Goal: Task Accomplishment & Management: Manage account settings

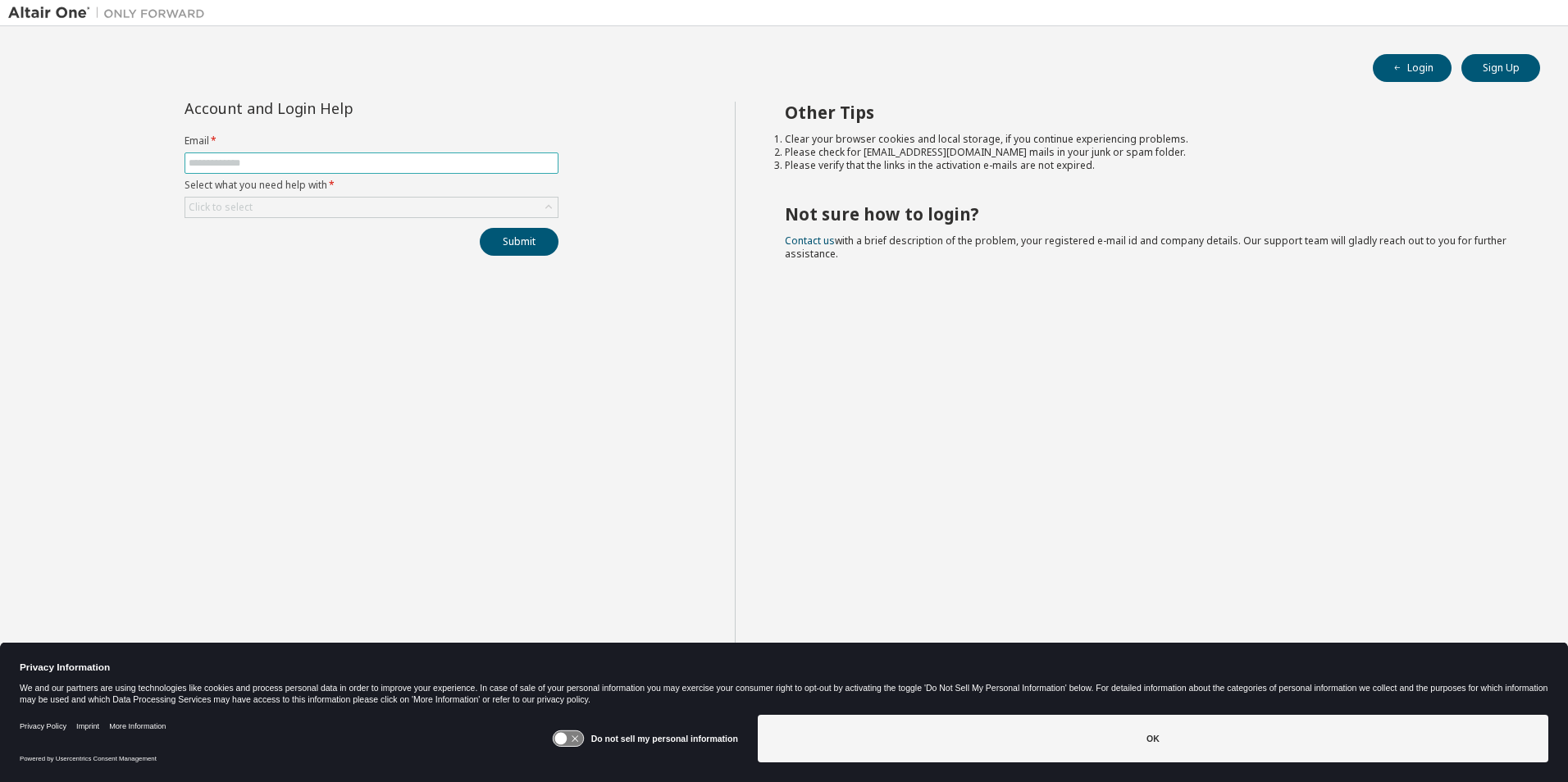
click at [222, 162] on input "text" at bounding box center [372, 164] width 366 height 13
type input "**********"
click at [263, 211] on div "Click to select" at bounding box center [371, 207] width 373 height 20
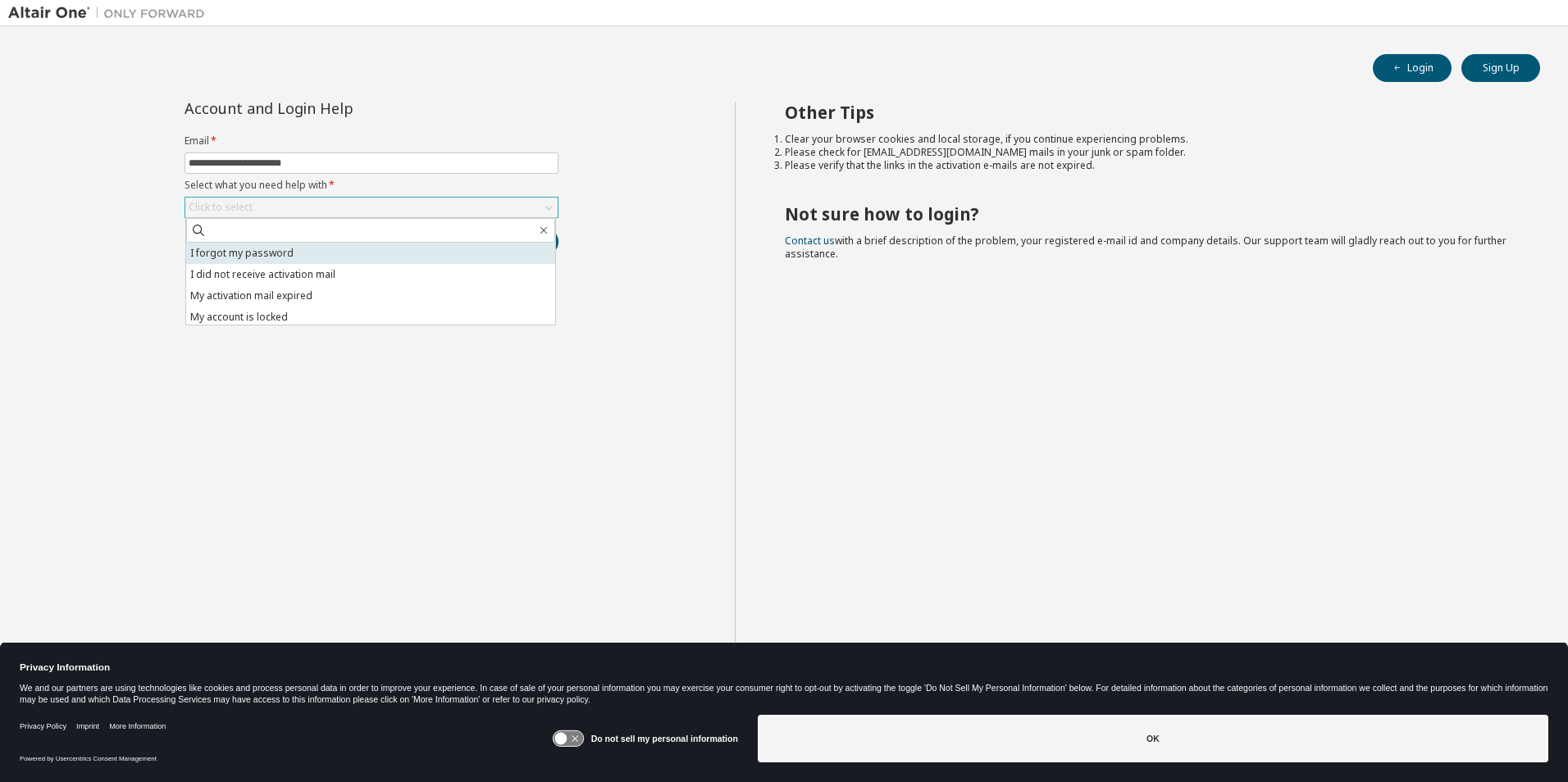
click at [262, 251] on li "I forgot my password" at bounding box center [370, 253] width 369 height 21
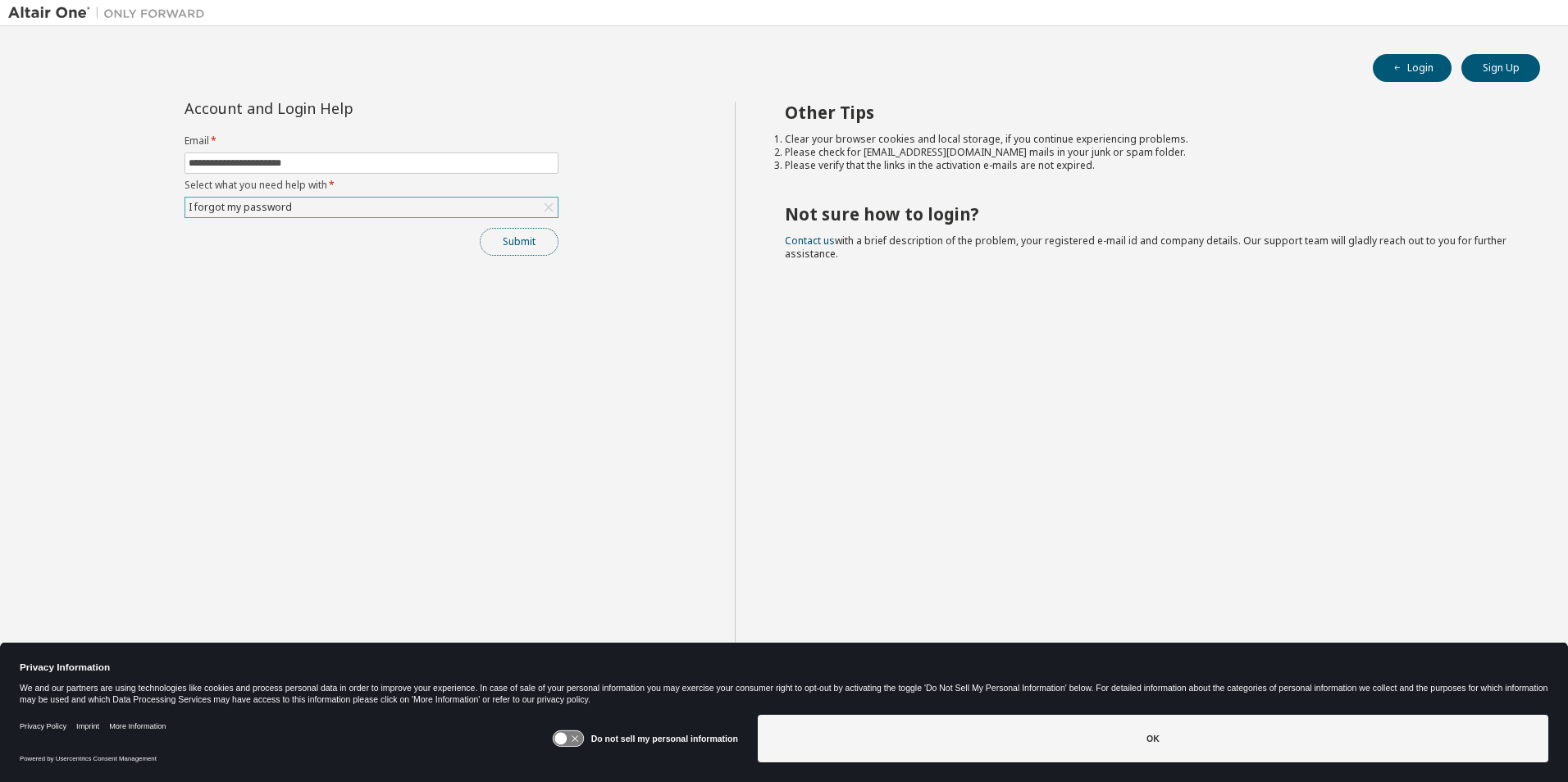
click at [519, 234] on button "Submit" at bounding box center [520, 242] width 78 height 28
click at [517, 245] on button "Submit" at bounding box center [520, 242] width 78 height 28
click at [1400, 65] on icon "button" at bounding box center [1398, 68] width 10 height 10
click at [314, 164] on input "text" at bounding box center [372, 164] width 366 height 13
type input "**********"
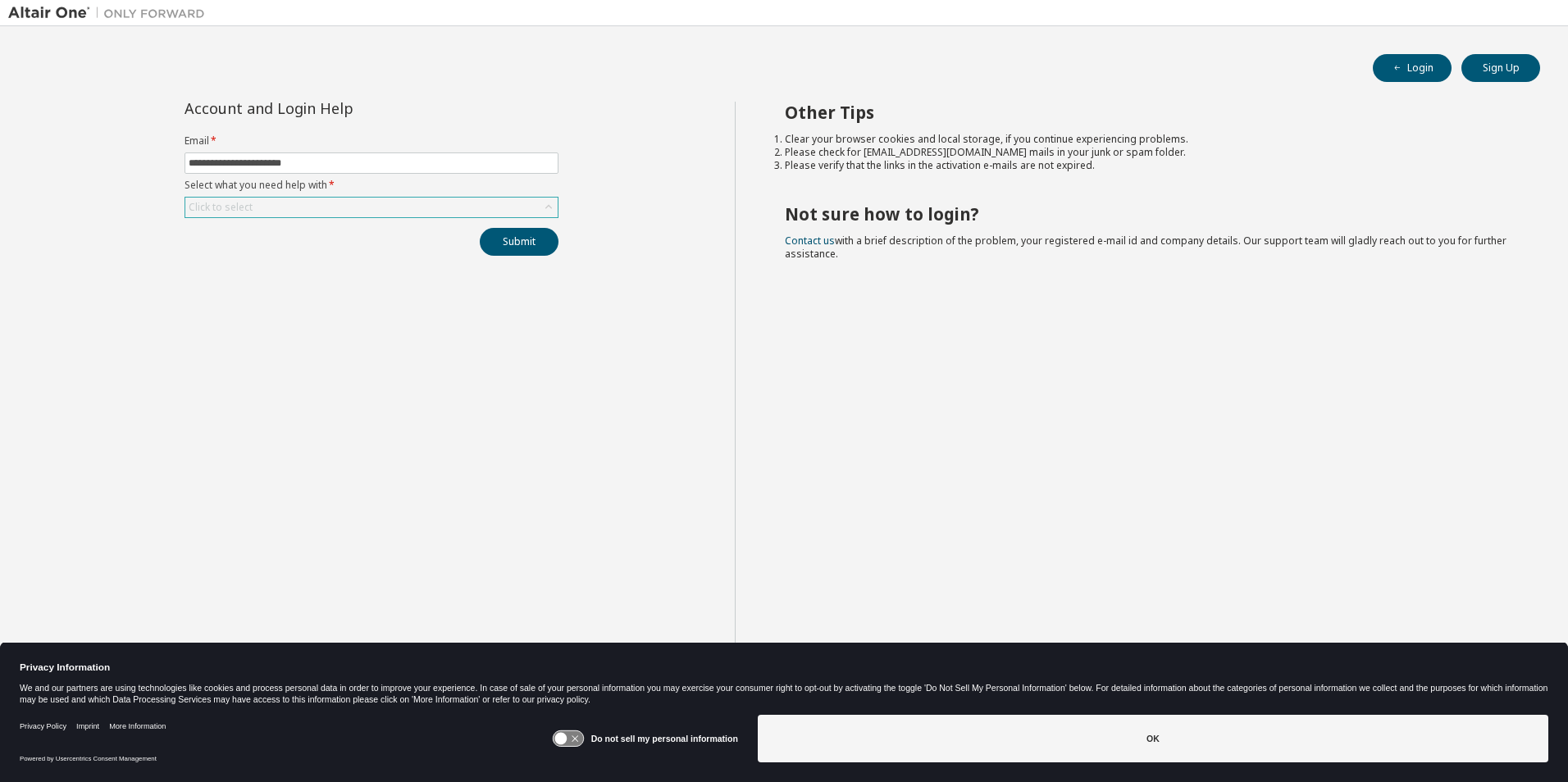
click at [309, 211] on div "Click to select" at bounding box center [371, 207] width 373 height 20
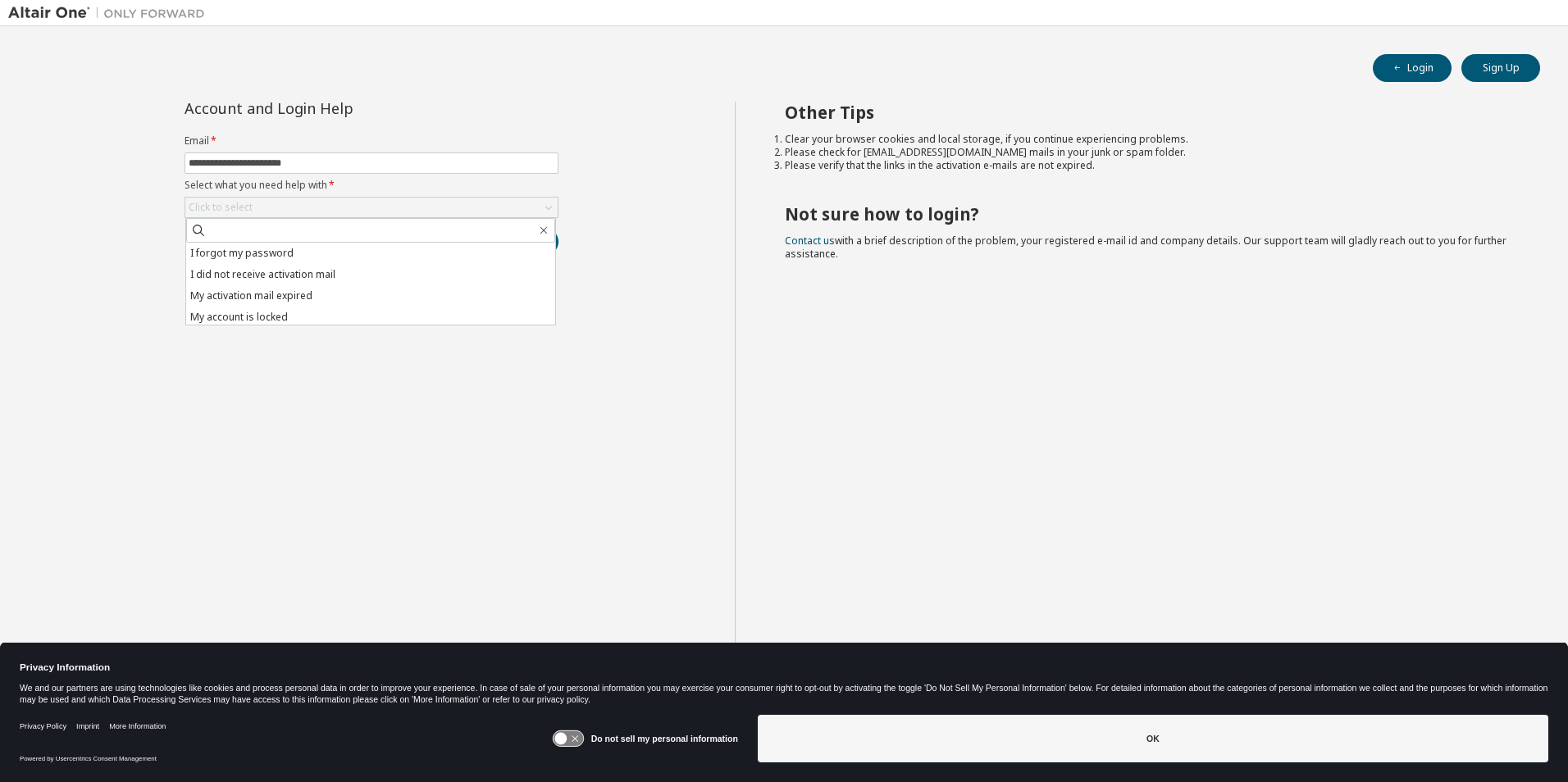
click at [278, 254] on li "I forgot my password" at bounding box center [370, 253] width 369 height 21
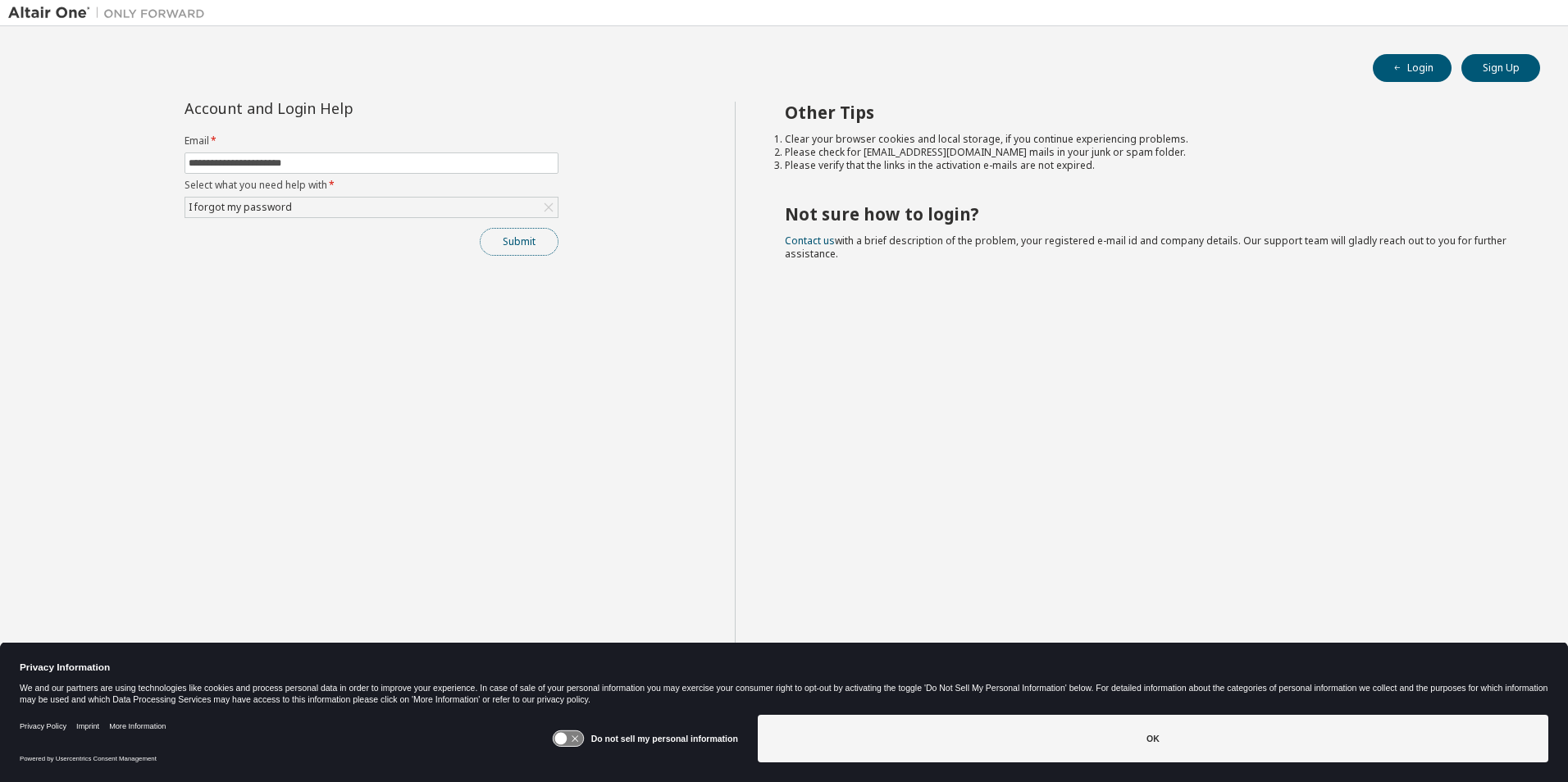
click at [526, 250] on button "Submit" at bounding box center [520, 242] width 78 height 28
click at [518, 238] on button "Submit" at bounding box center [520, 242] width 78 height 28
click at [304, 164] on input "text" at bounding box center [372, 164] width 366 height 13
type input "**********"
click at [319, 215] on div "Click to select" at bounding box center [371, 207] width 373 height 20
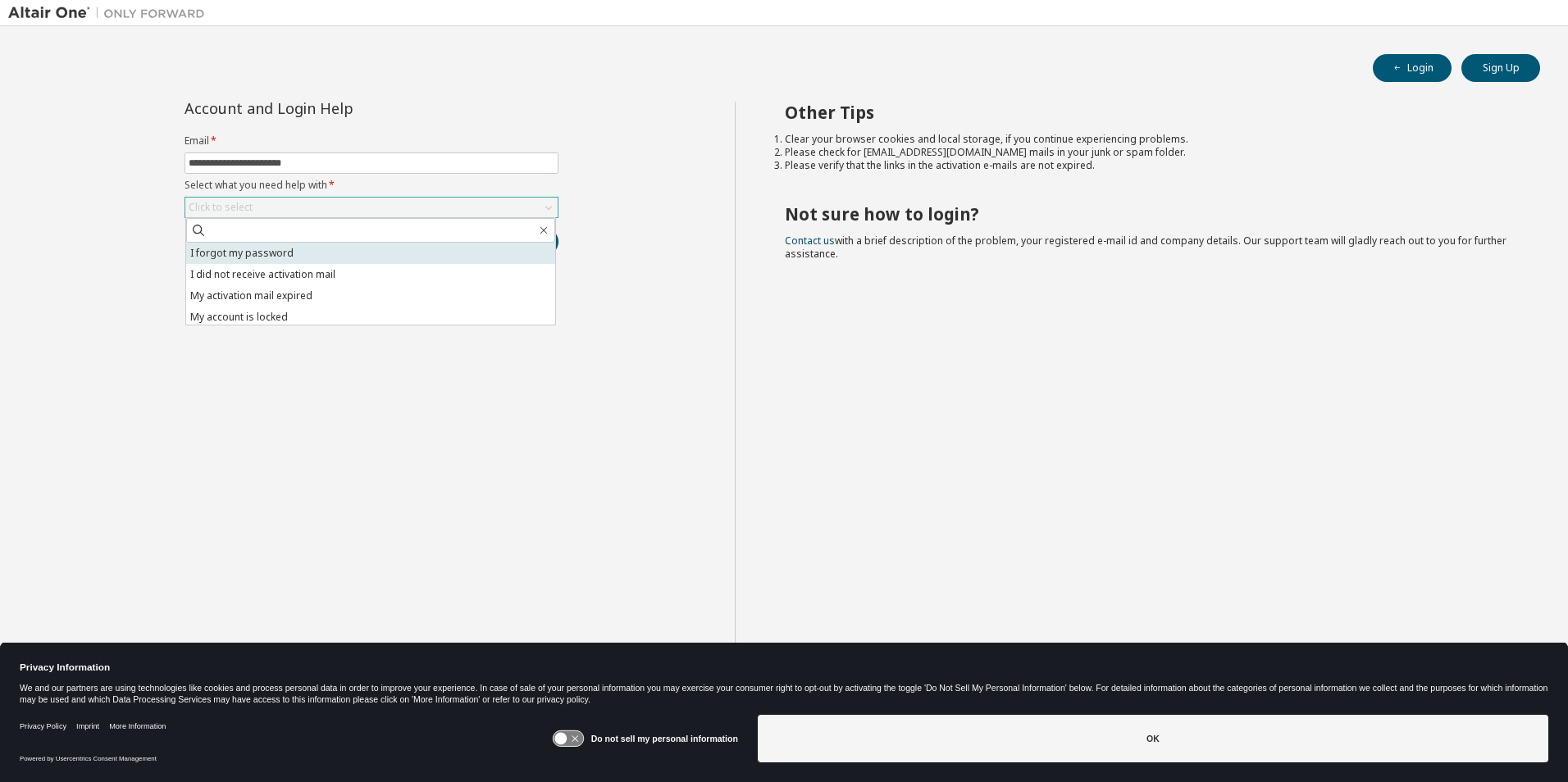
click at [262, 255] on li "I forgot my password" at bounding box center [370, 253] width 369 height 21
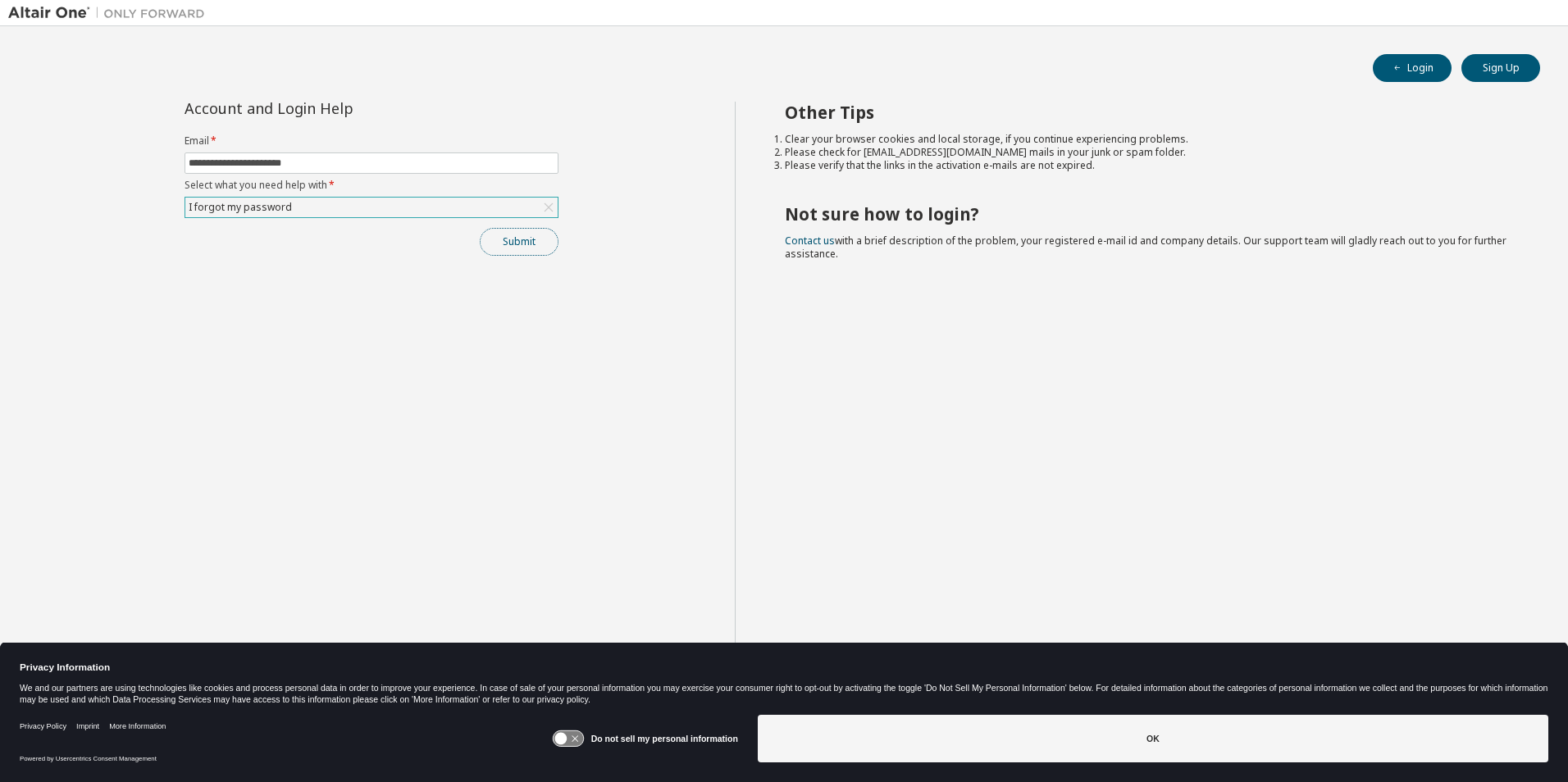
click at [506, 248] on button "Submit" at bounding box center [520, 242] width 78 height 28
click at [510, 239] on button "Submit" at bounding box center [520, 242] width 78 height 28
click at [514, 240] on button "Submit" at bounding box center [520, 242] width 78 height 28
click at [1432, 621] on link "Altair support" at bounding box center [1449, 616] width 65 height 14
click at [1111, 501] on div "Other Tips Clear your browser cookies and local storage, if you continue experi…" at bounding box center [1148, 405] width 826 height 605
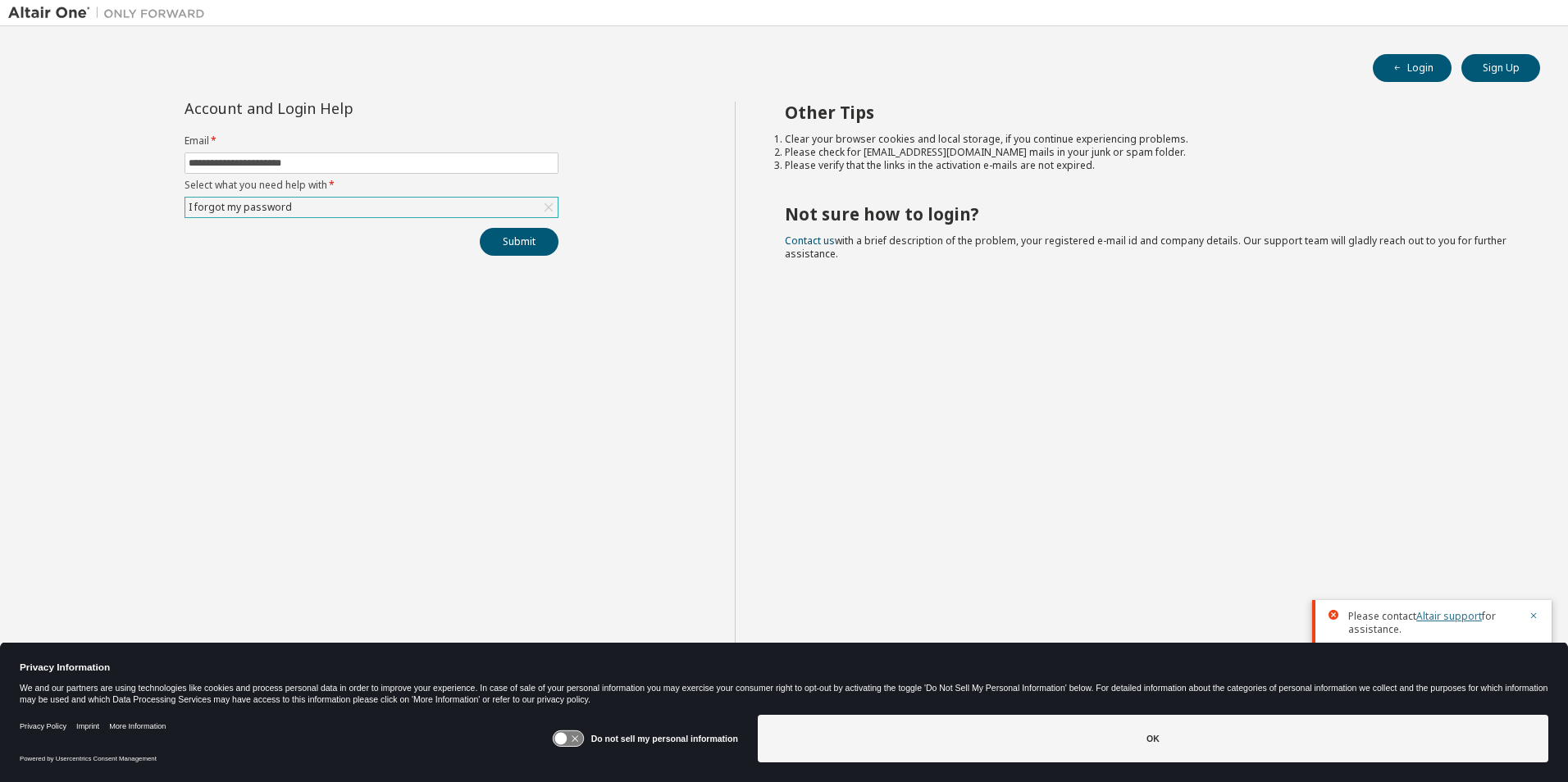
click at [1444, 618] on link "Altair support" at bounding box center [1449, 616] width 65 height 14
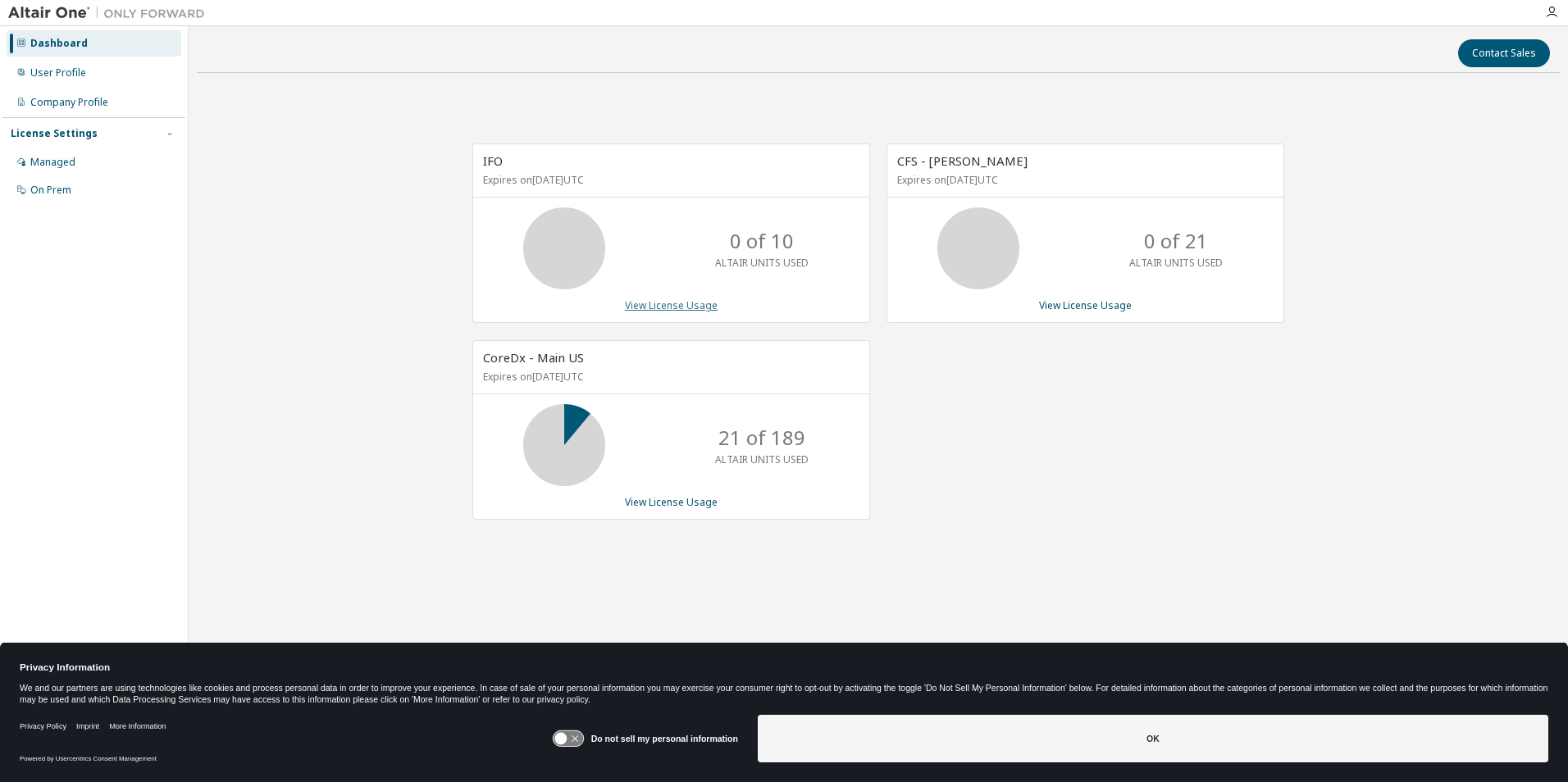
click at [641, 310] on link "View License Usage" at bounding box center [671, 306] width 93 height 14
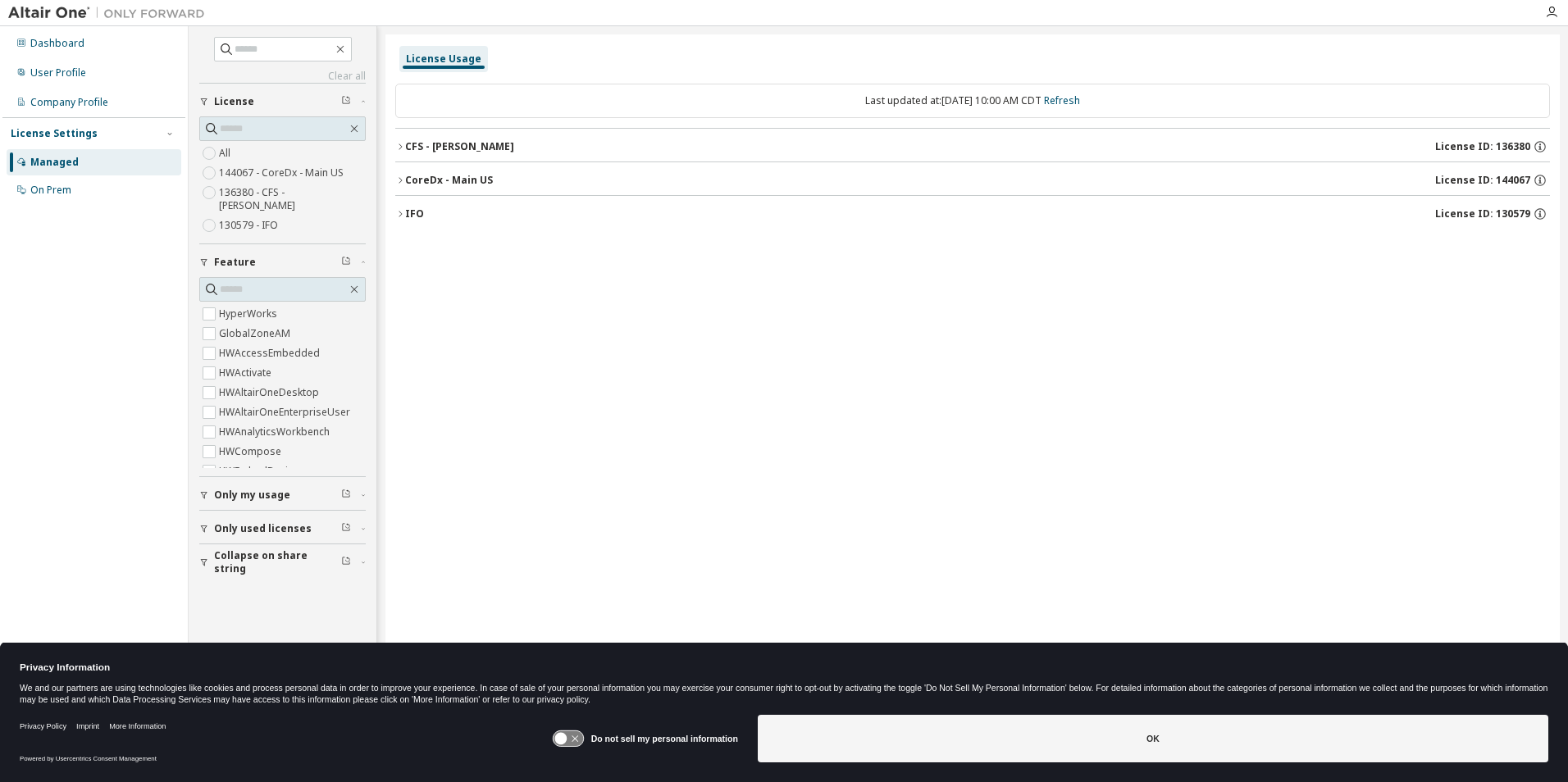
click at [402, 212] on icon "button" at bounding box center [400, 214] width 10 height 10
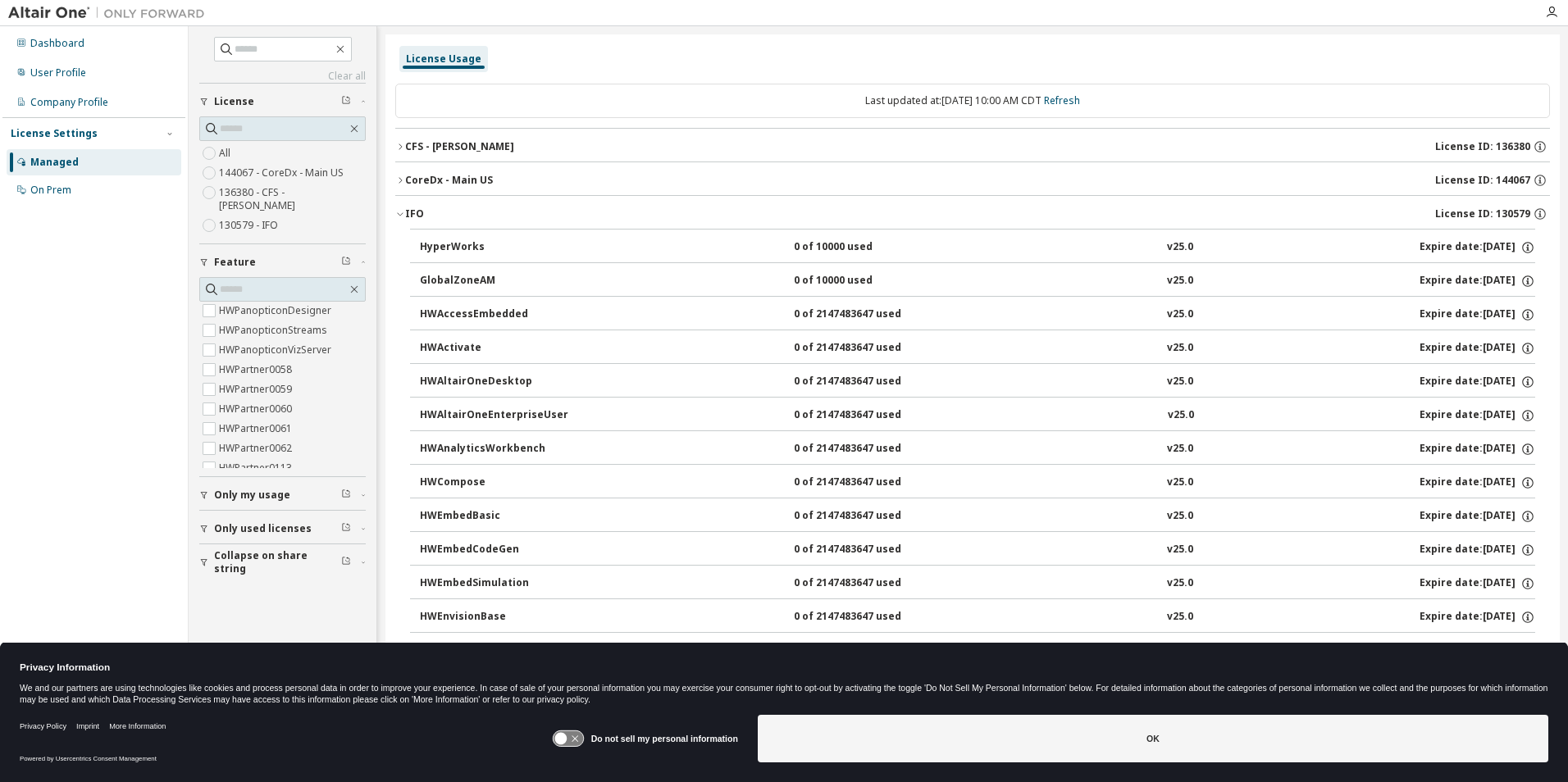
scroll to position [492, 0]
click at [262, 492] on span "Only my usage" at bounding box center [252, 495] width 77 height 13
click at [254, 526] on span "Only used licenses" at bounding box center [263, 529] width 97 height 13
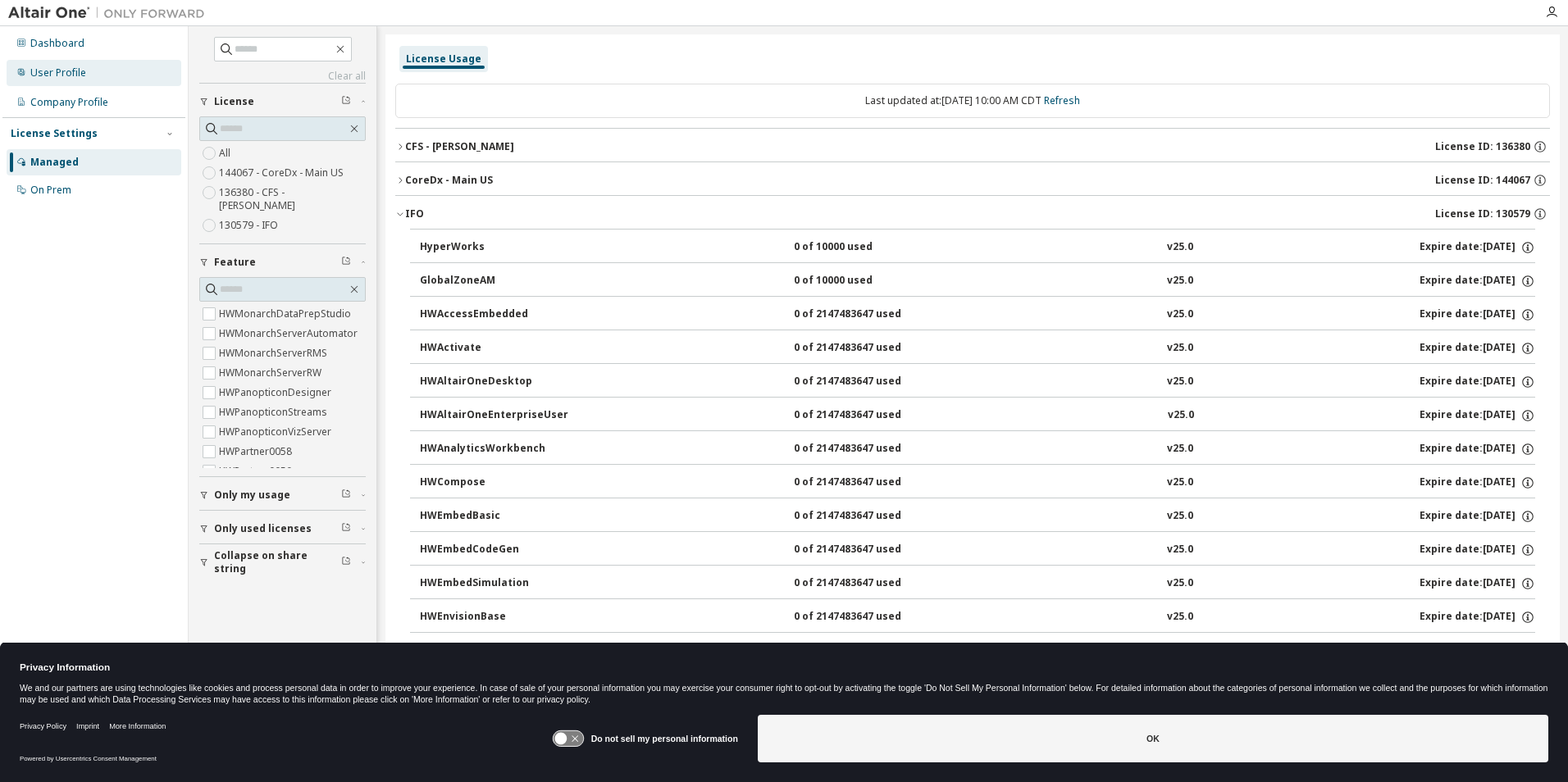
click at [62, 66] on div "User Profile" at bounding box center [58, 73] width 56 height 13
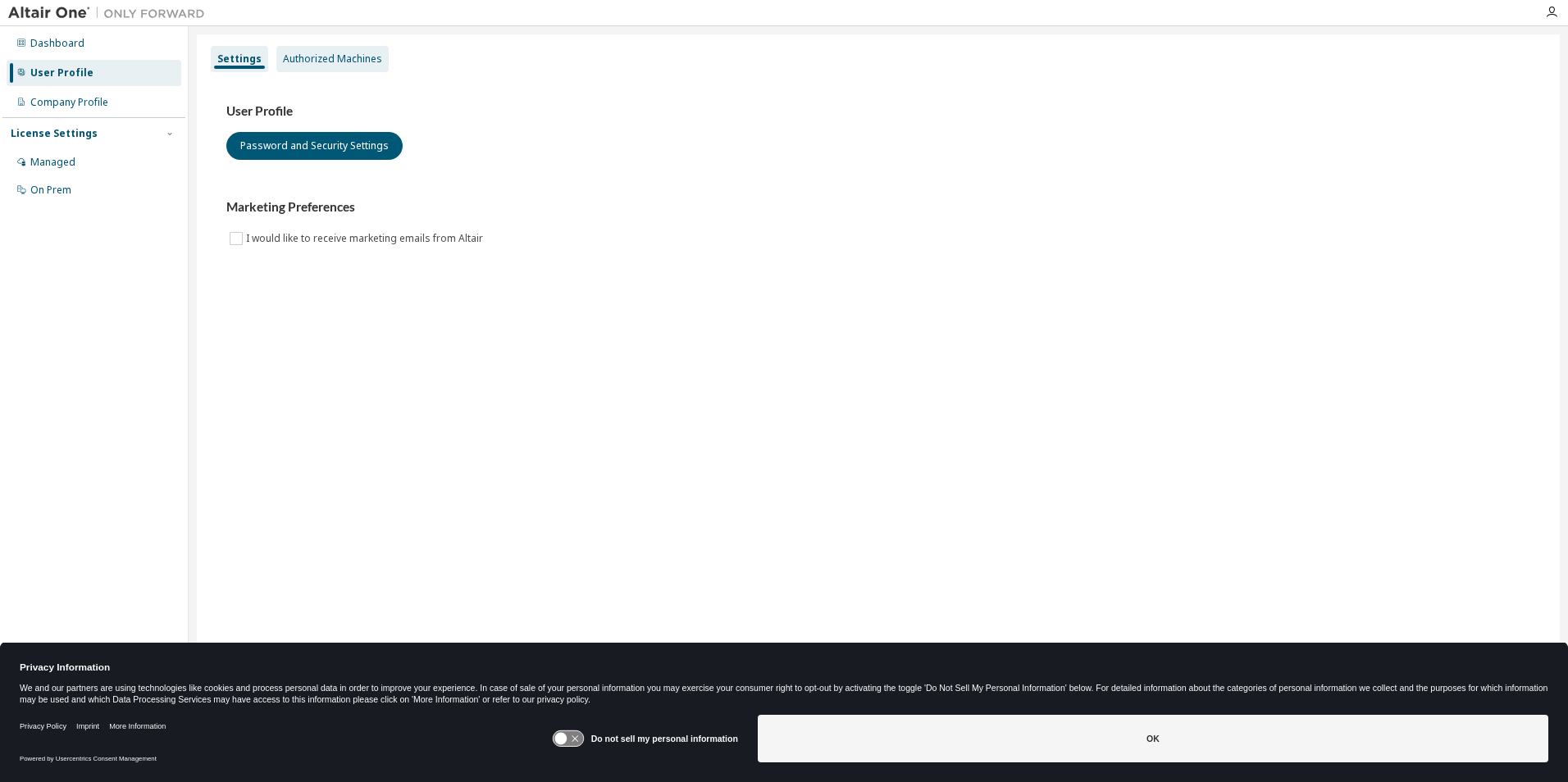
click at [323, 63] on div "Authorized Machines" at bounding box center [333, 59] width 99 height 13
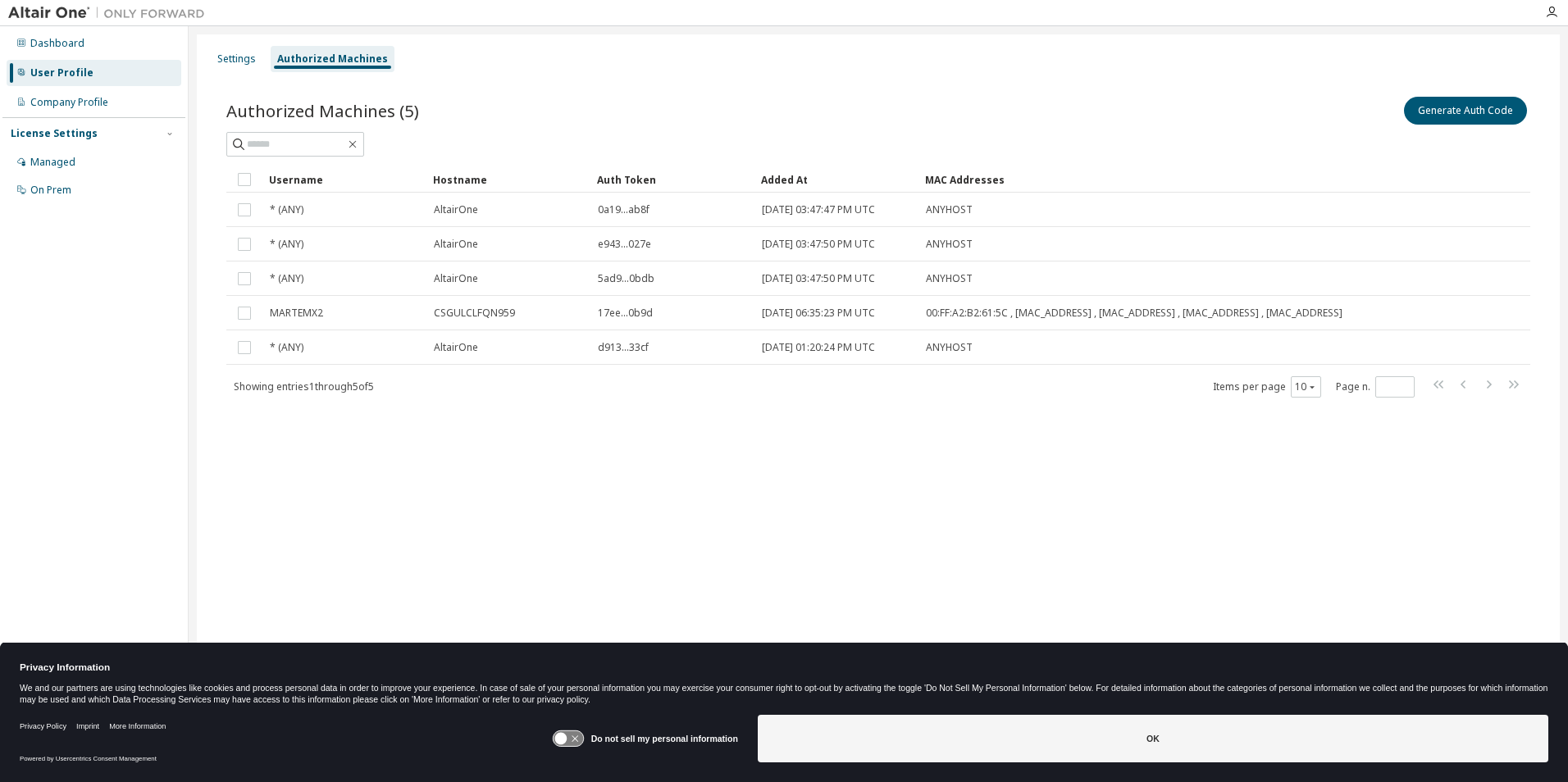
click at [576, 744] on icon at bounding box center [568, 739] width 30 height 16
click at [948, 763] on div "Do not sell my personal information OK" at bounding box center [1050, 740] width 997 height 64
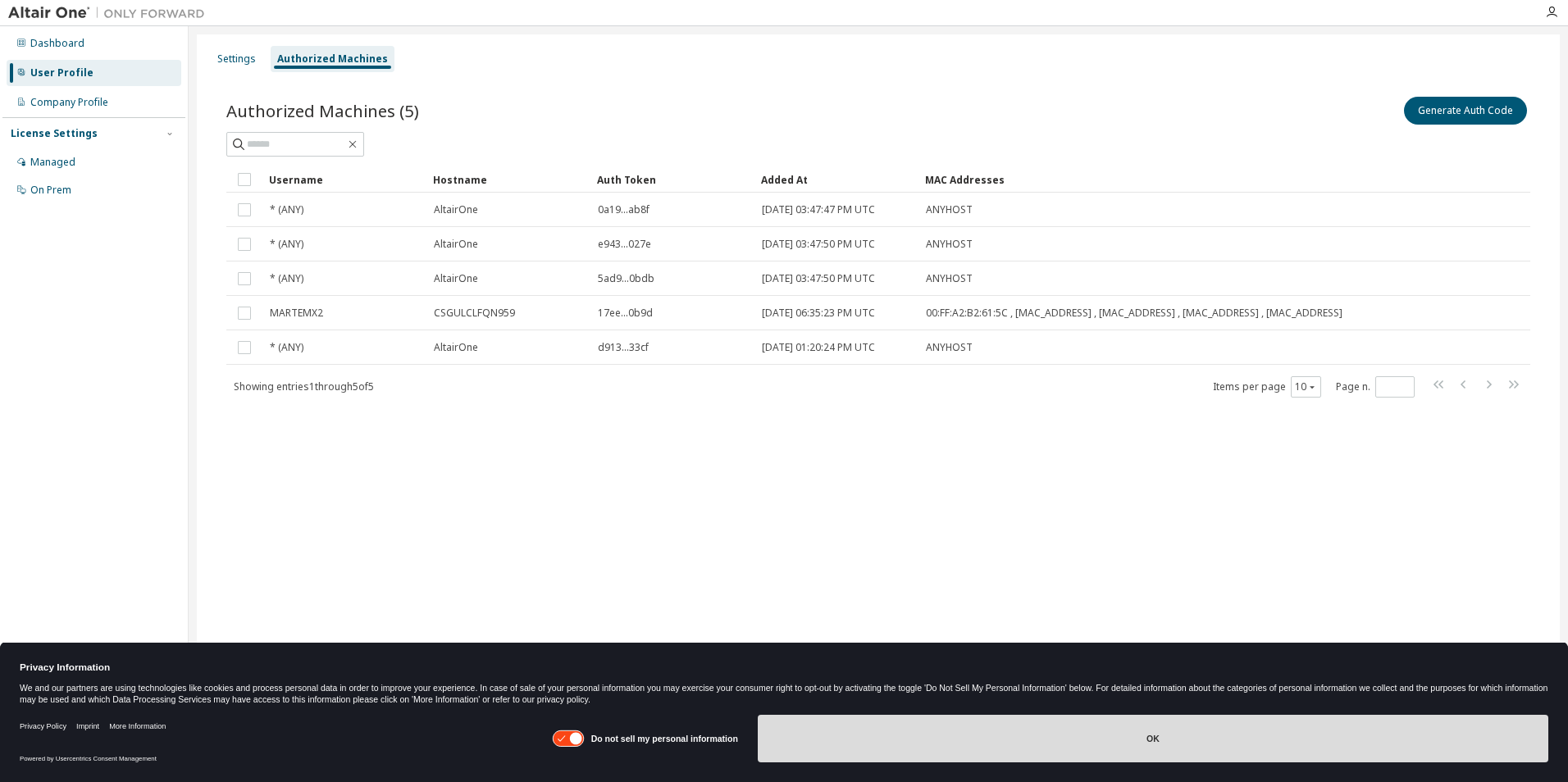
click at [944, 749] on button "OK" at bounding box center [1153, 739] width 791 height 48
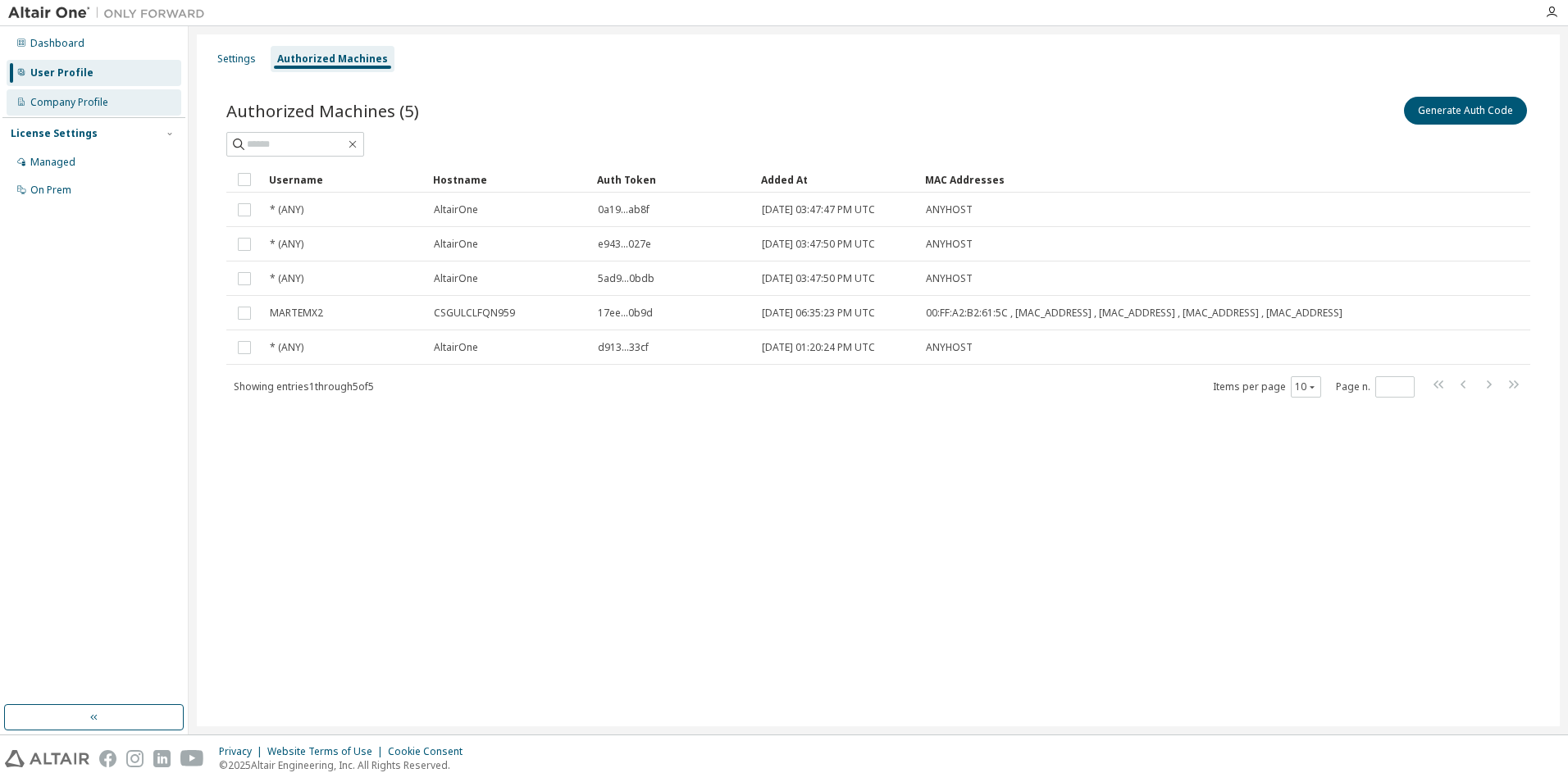
click at [50, 105] on div "Company Profile" at bounding box center [68, 103] width 78 height 13
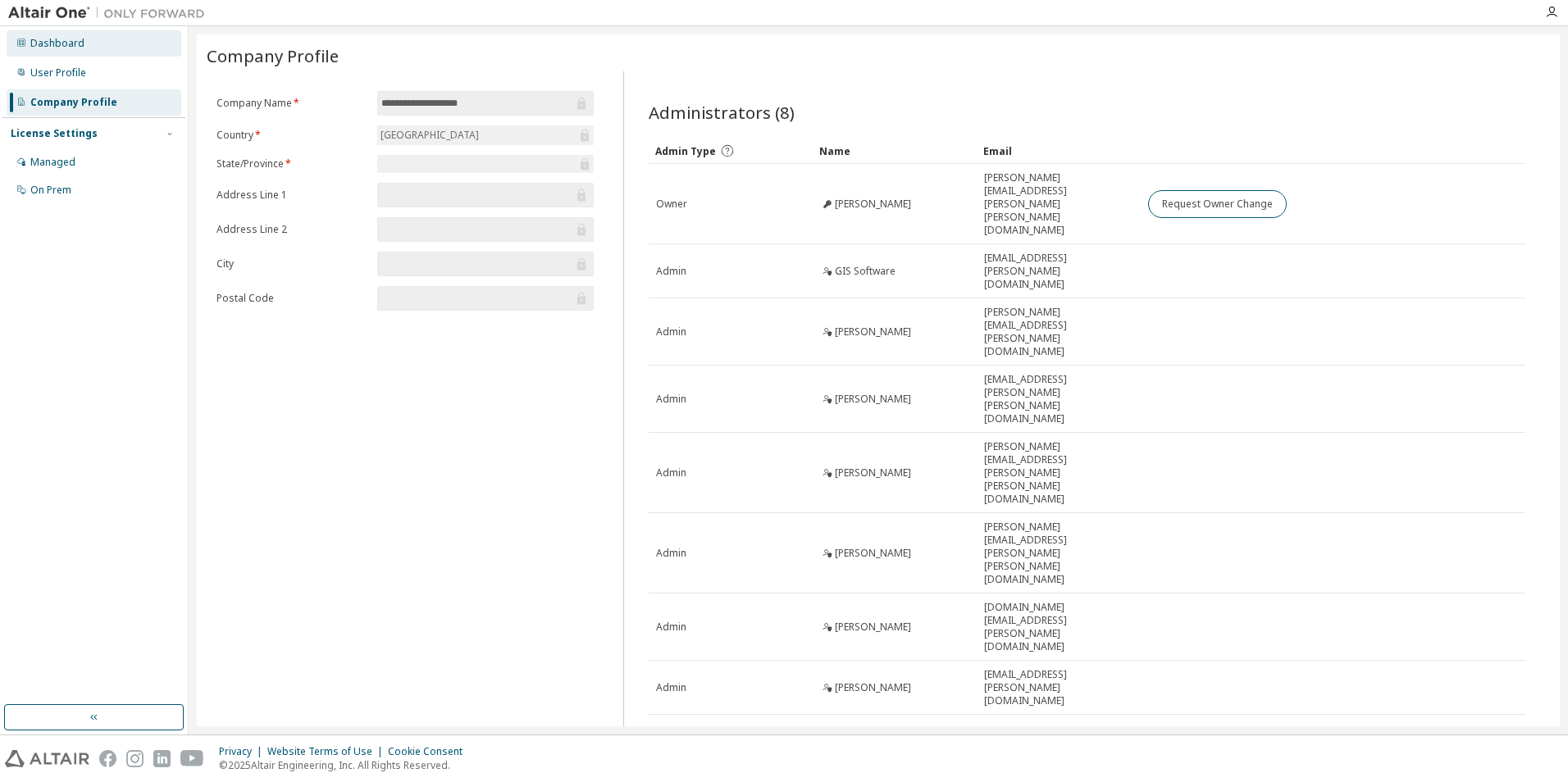
click at [50, 41] on div "Dashboard" at bounding box center [57, 44] width 54 height 13
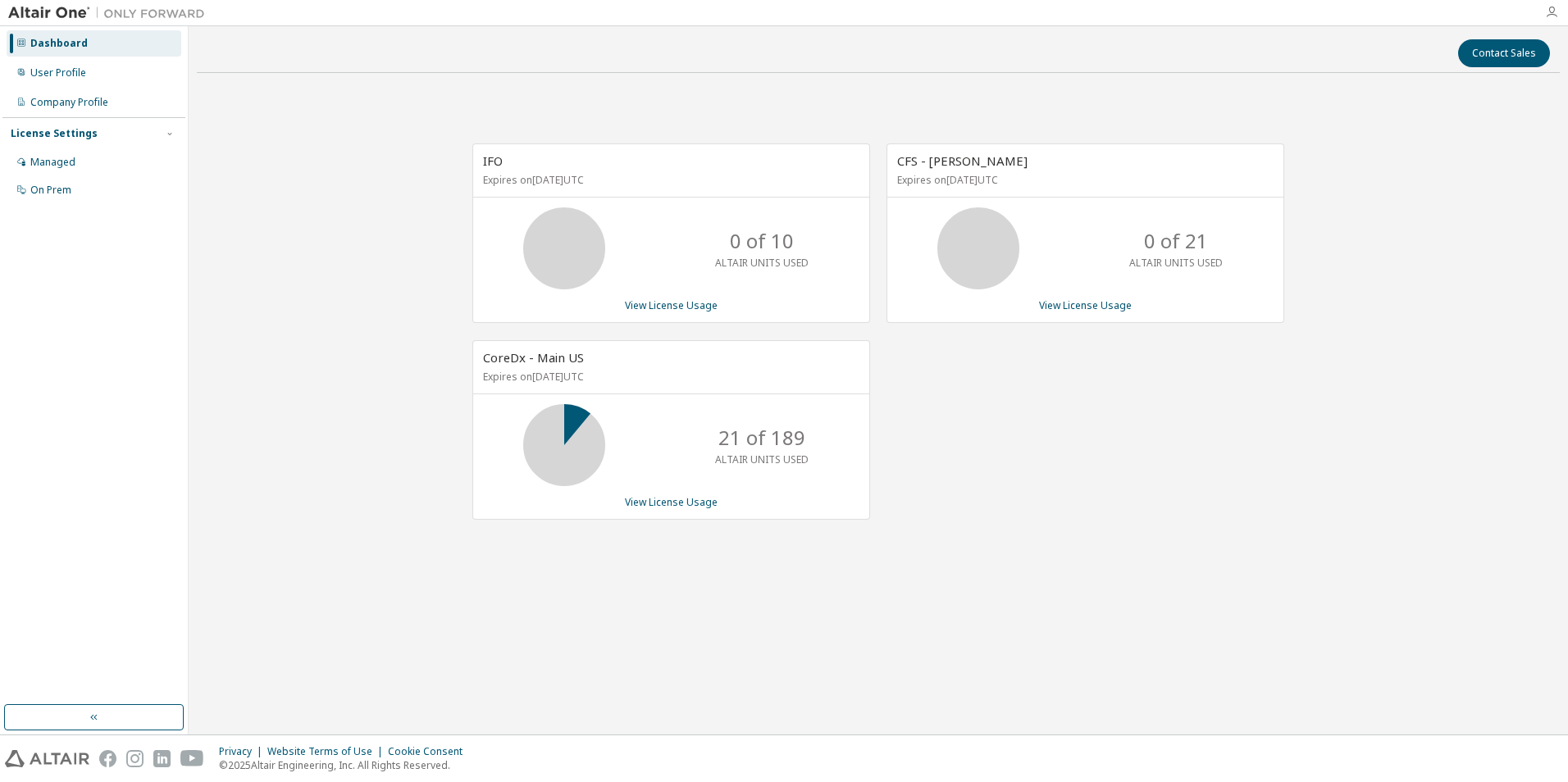
click at [1552, 15] on icon "button" at bounding box center [1552, 12] width 13 height 13
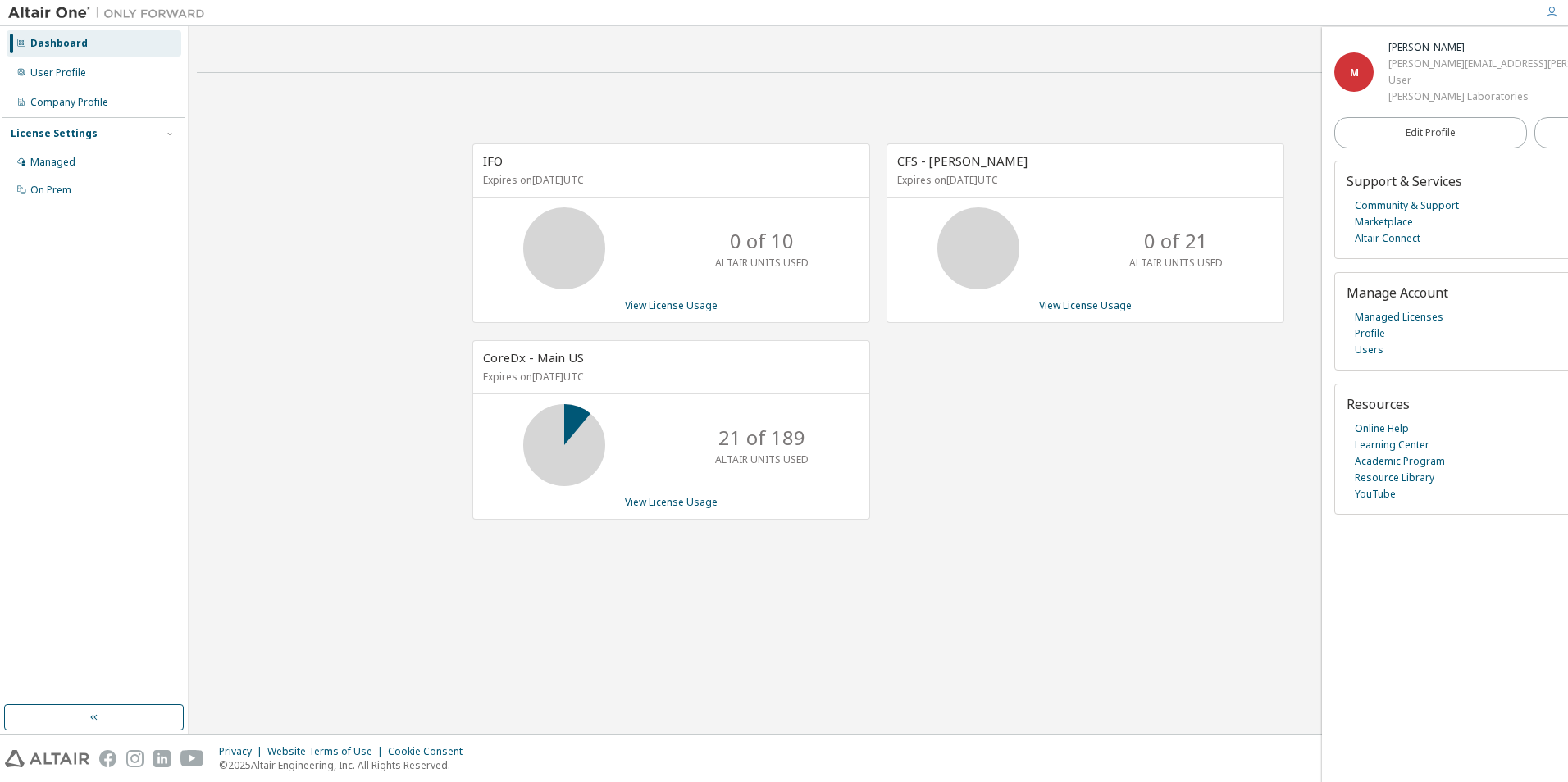
click at [278, 432] on div "IFO Expires on September 13, 2025 UTC 0 of 10 ALTAIR UNITS USED View License Us…" at bounding box center [878, 340] width 1363 height 508
click at [1401, 318] on link "Managed Licenses" at bounding box center [1399, 318] width 89 height 17
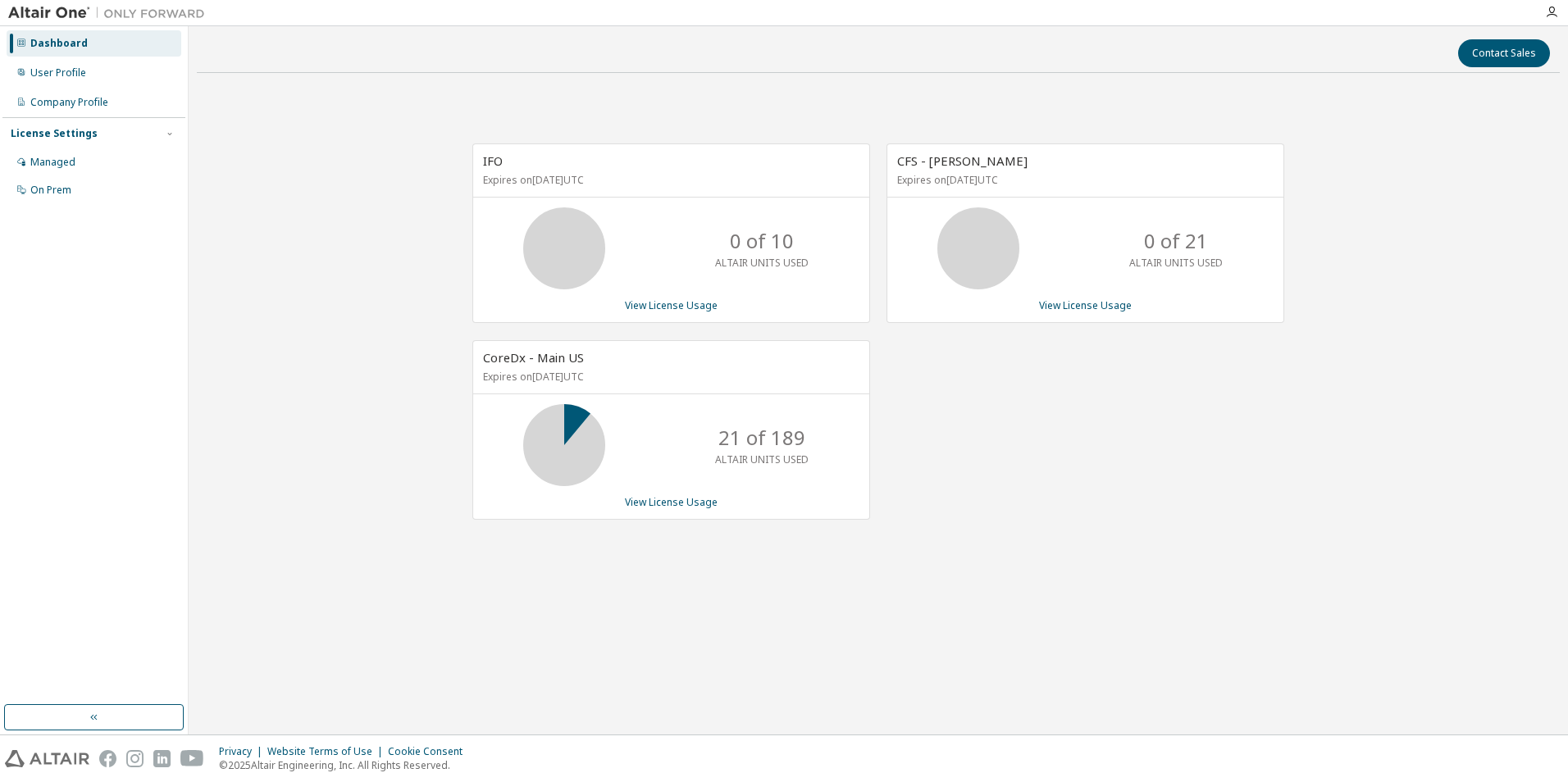
click at [46, 13] on img at bounding box center [110, 13] width 205 height 17
click at [46, 12] on img at bounding box center [110, 13] width 205 height 17
click at [125, 10] on img at bounding box center [110, 13] width 205 height 17
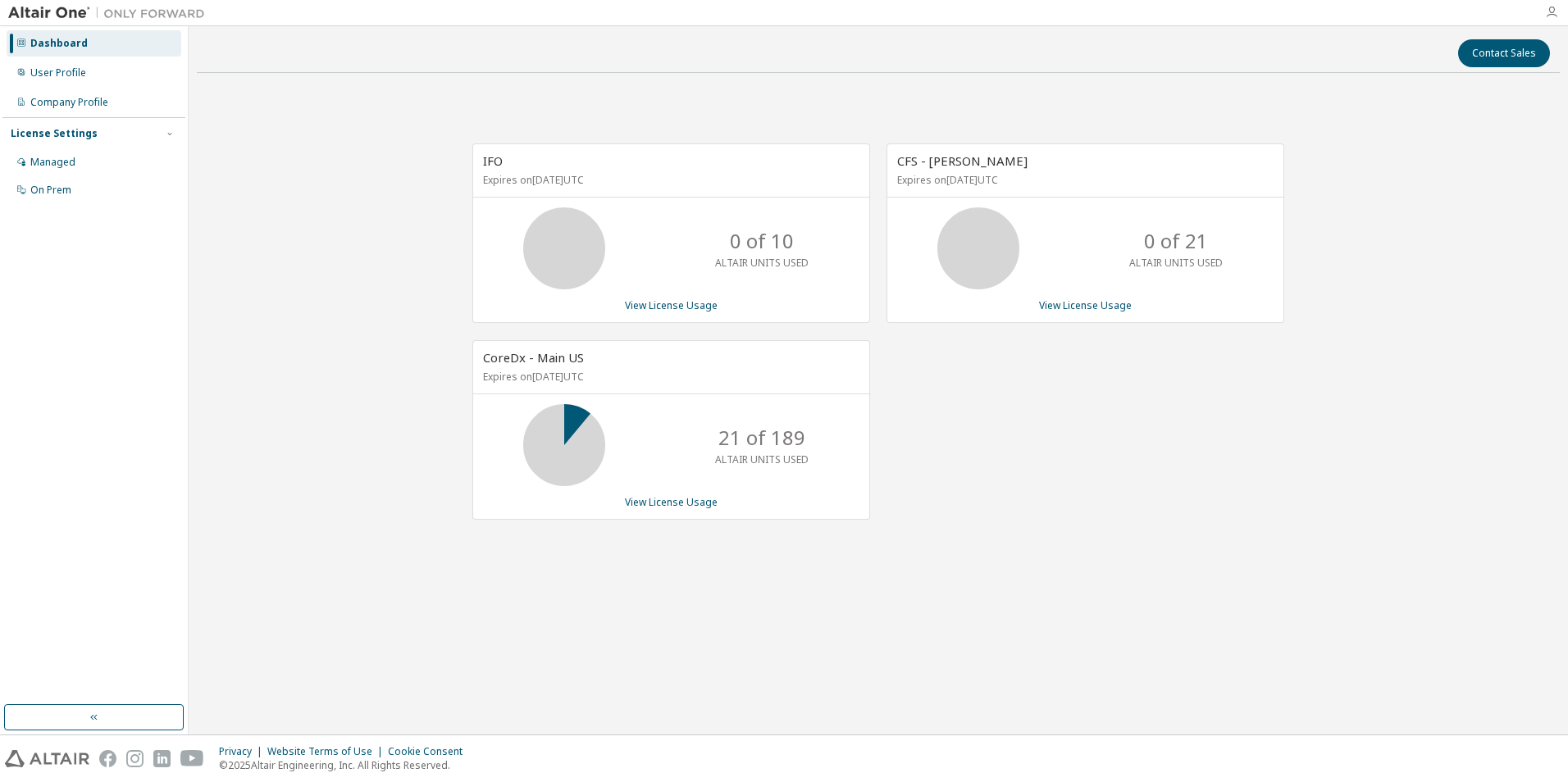
click at [1549, 10] on icon "button" at bounding box center [1552, 12] width 13 height 13
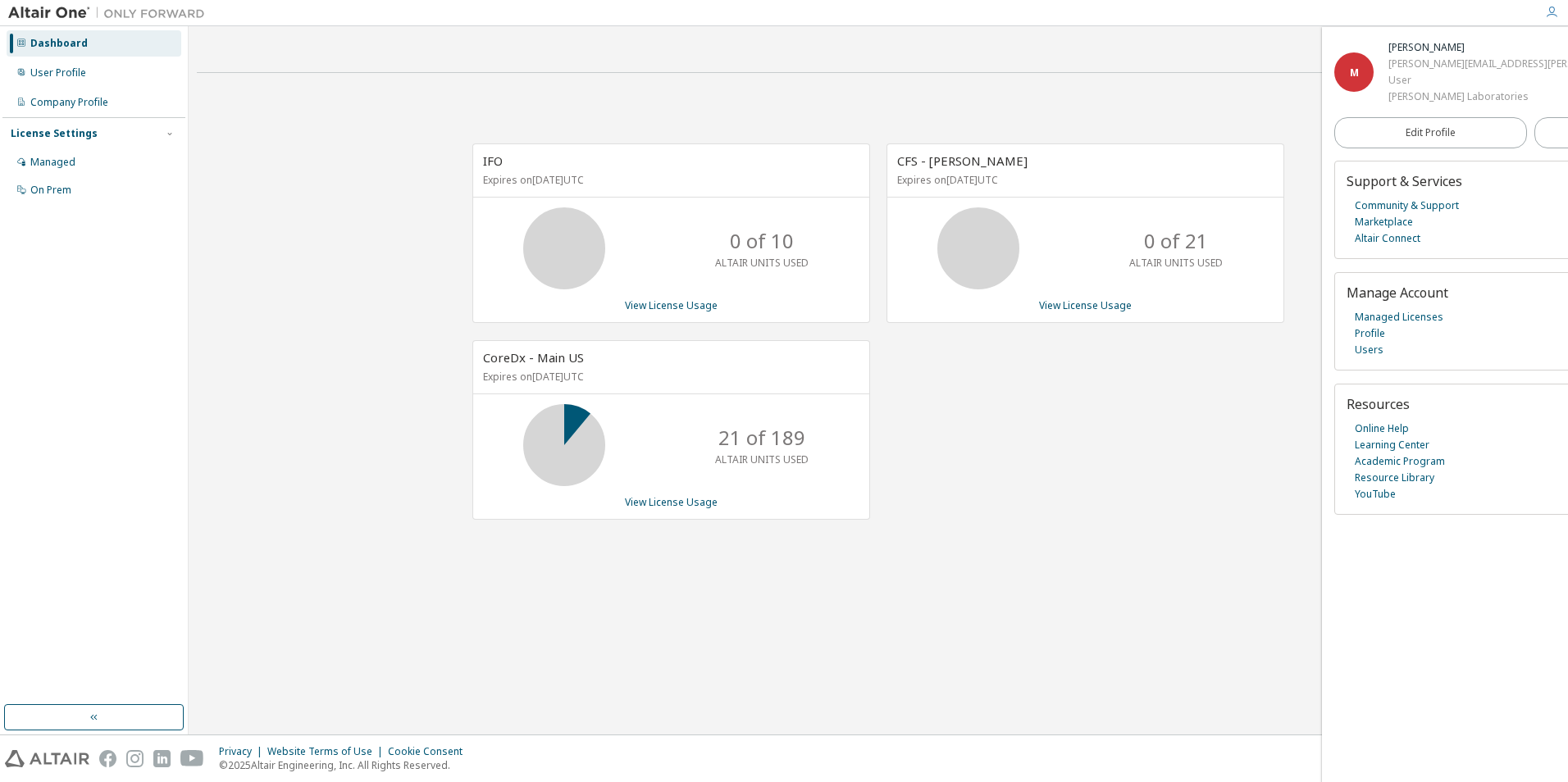
click at [280, 317] on div "IFO Expires on September 13, 2025 UTC 0 of 10 ALTAIR UNITS USED View License Us…" at bounding box center [878, 340] width 1363 height 508
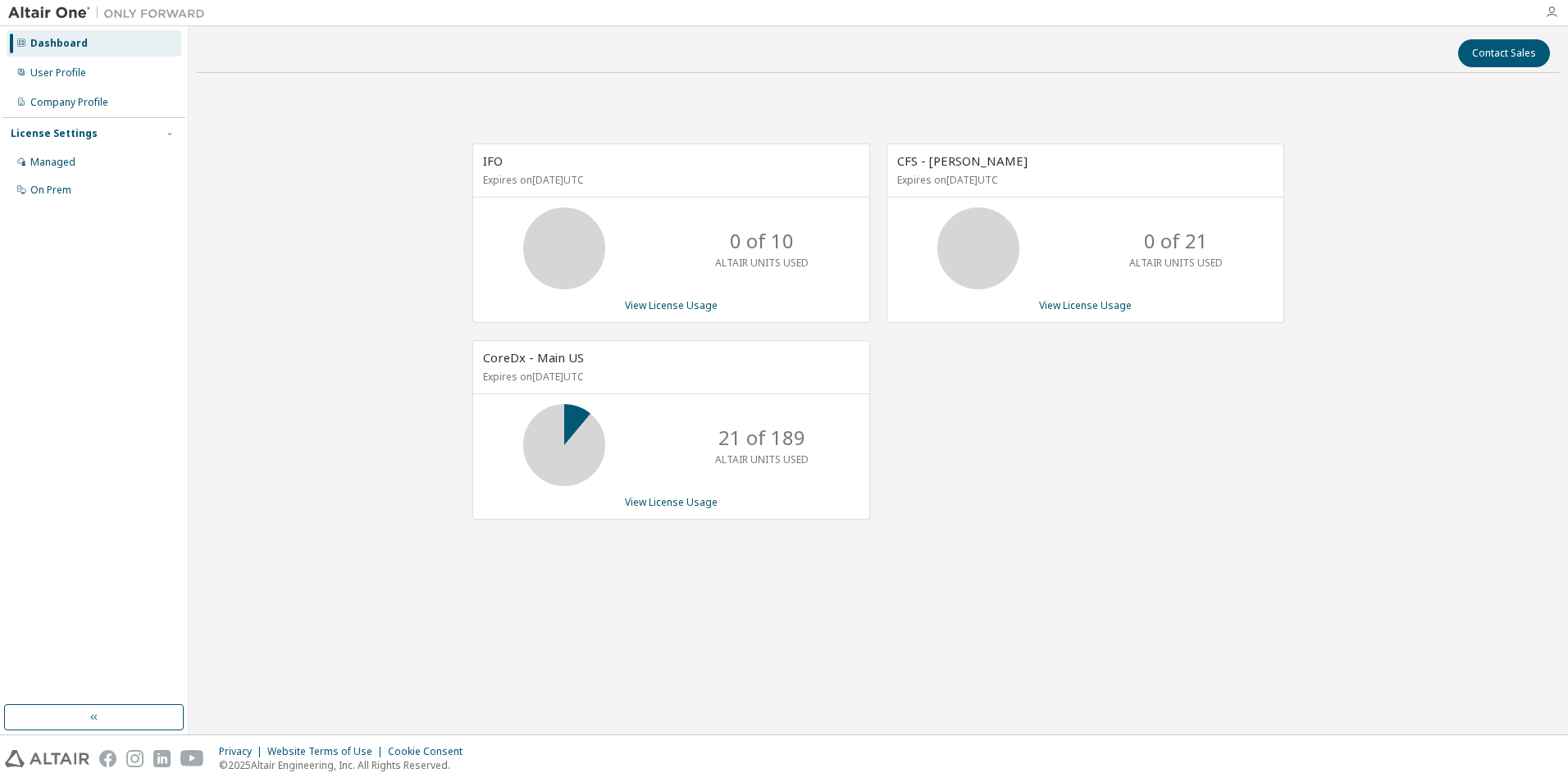
click at [1546, 17] on icon "button" at bounding box center [1552, 12] width 13 height 13
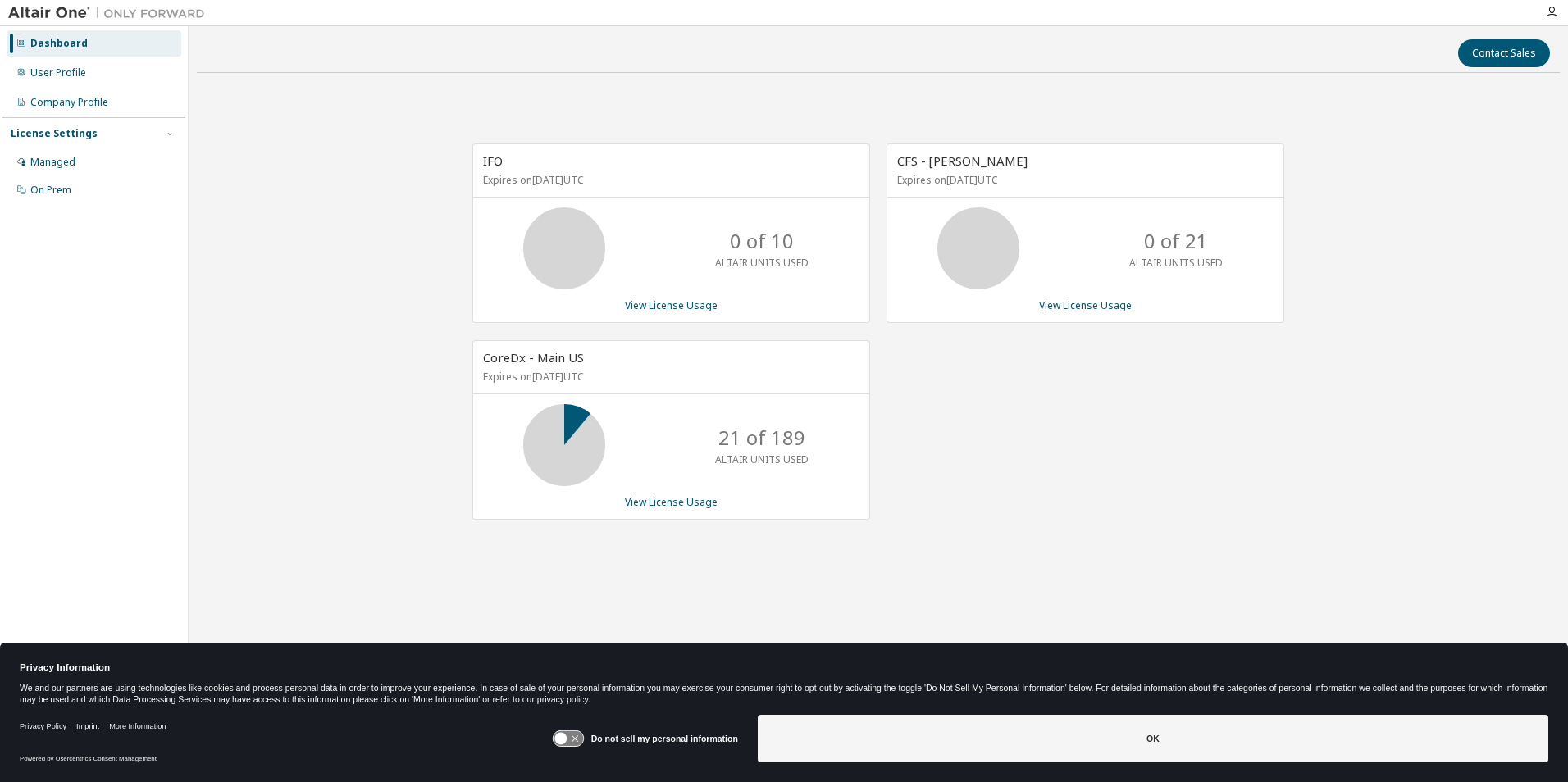
click at [1353, 400] on div "IFO Expires on [DATE] UTC 0 of 10 ALTAIR UNITS USED View License Usage CoreDx -…" at bounding box center [878, 340] width 1363 height 508
click at [60, 164] on div "Managed" at bounding box center [52, 163] width 45 height 13
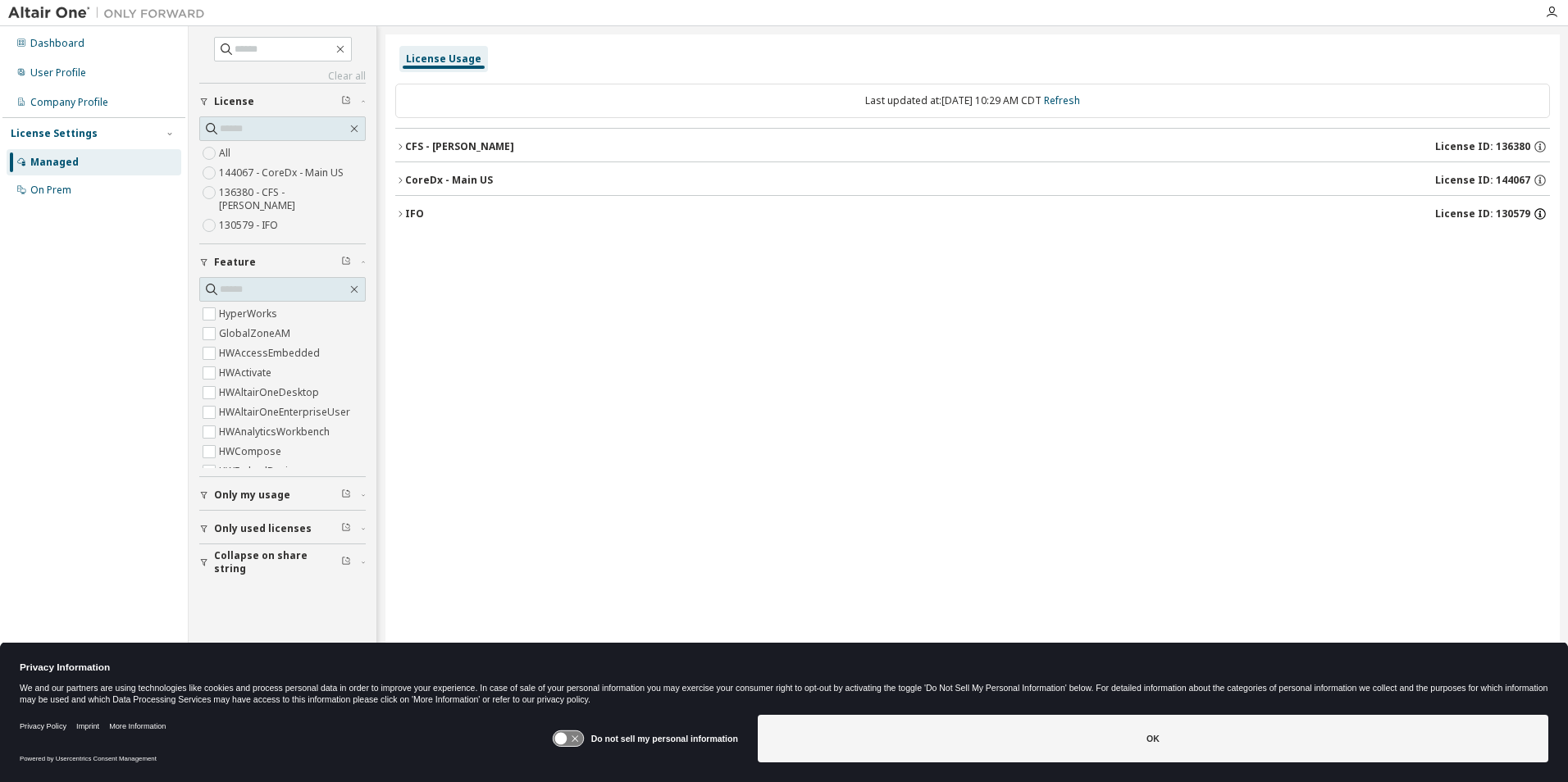
click at [1542, 215] on icon "button" at bounding box center [1541, 214] width 15 height 15
click at [1543, 215] on icon "button" at bounding box center [1541, 214] width 15 height 15
click at [402, 214] on icon "button" at bounding box center [401, 214] width 4 height 6
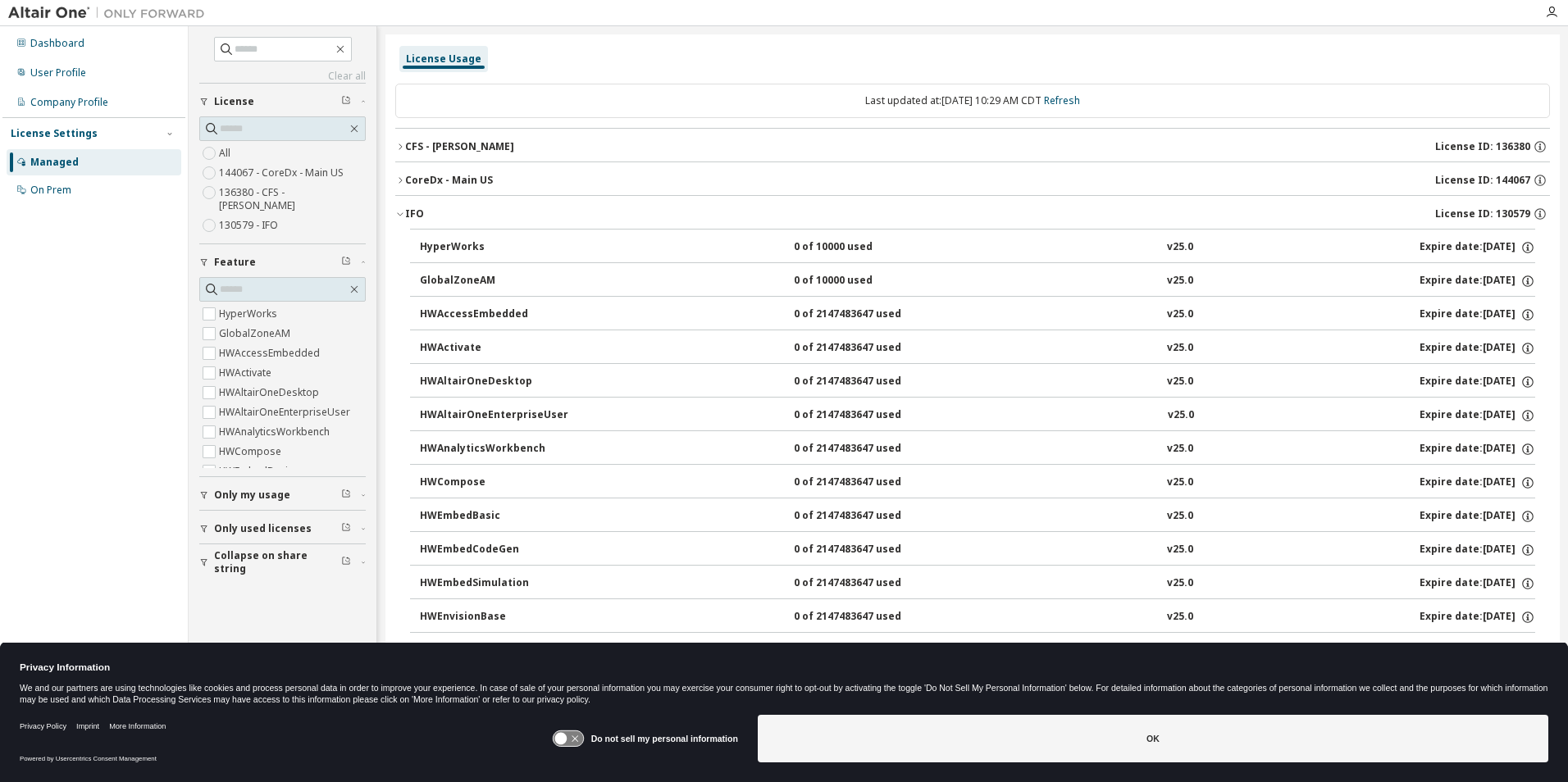
click at [400, 214] on icon "button" at bounding box center [400, 214] width 10 height 10
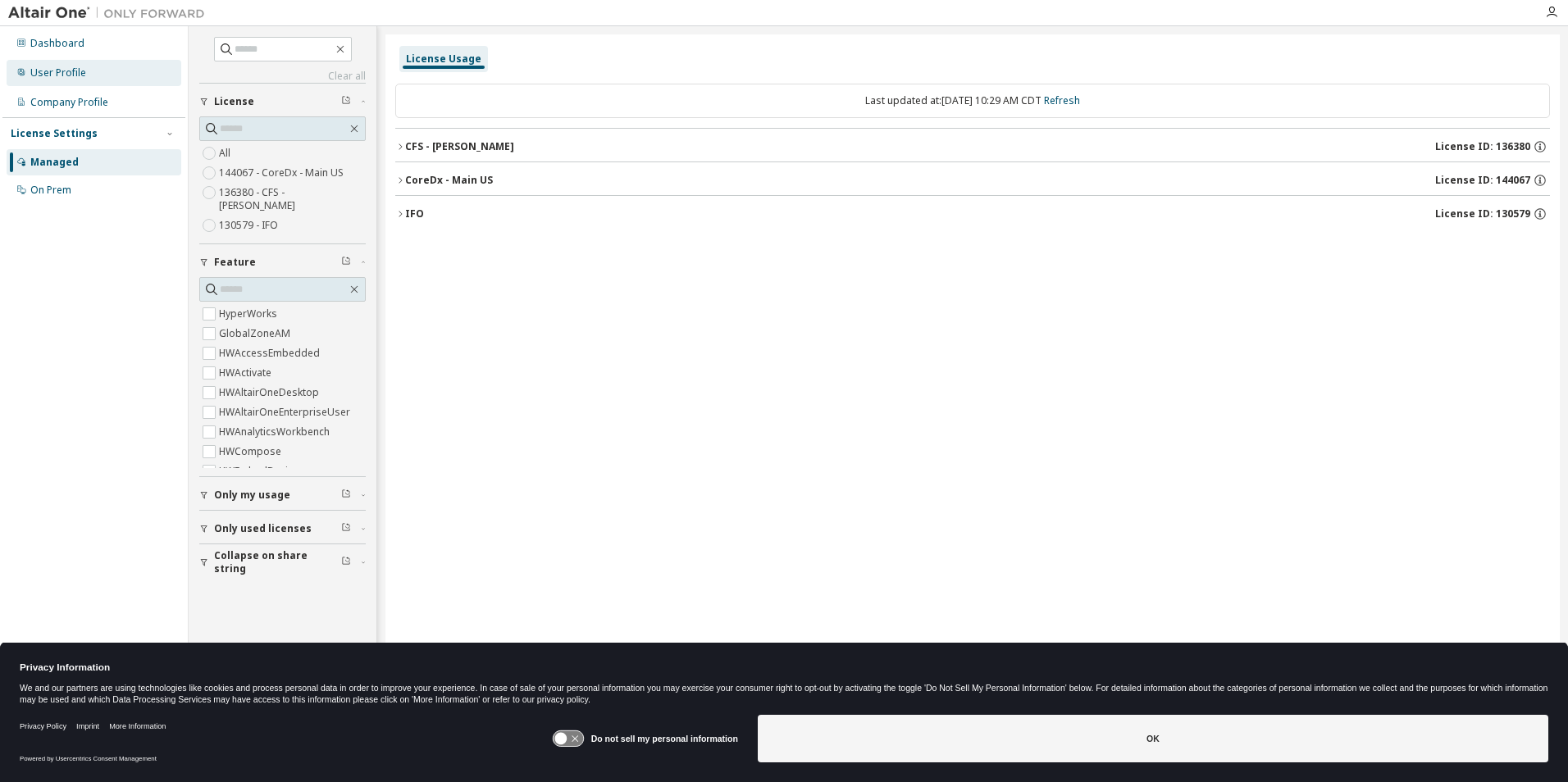
click at [55, 66] on div "User Profile" at bounding box center [58, 73] width 56 height 13
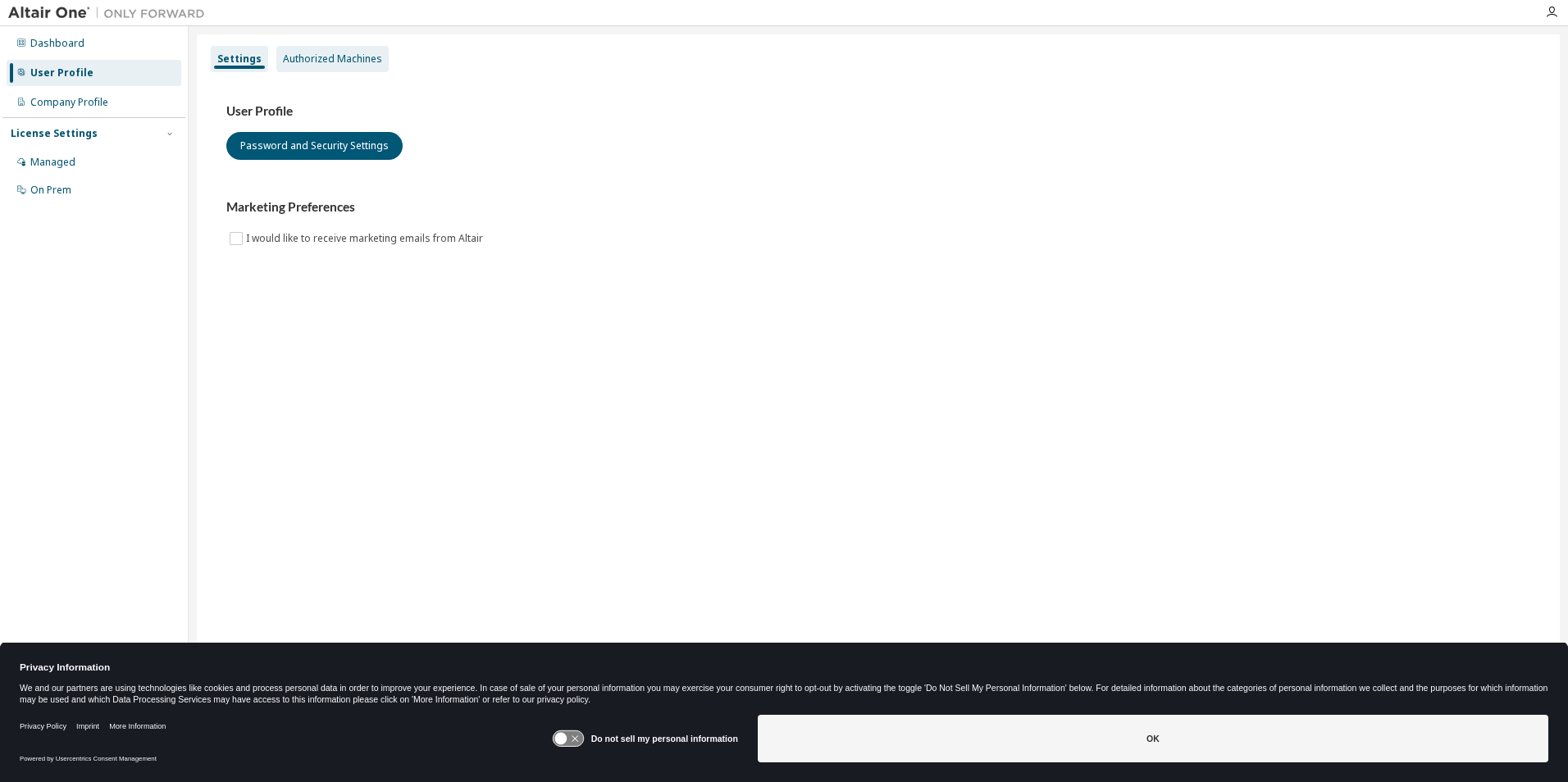
click at [346, 60] on div "Authorized Machines" at bounding box center [333, 59] width 99 height 13
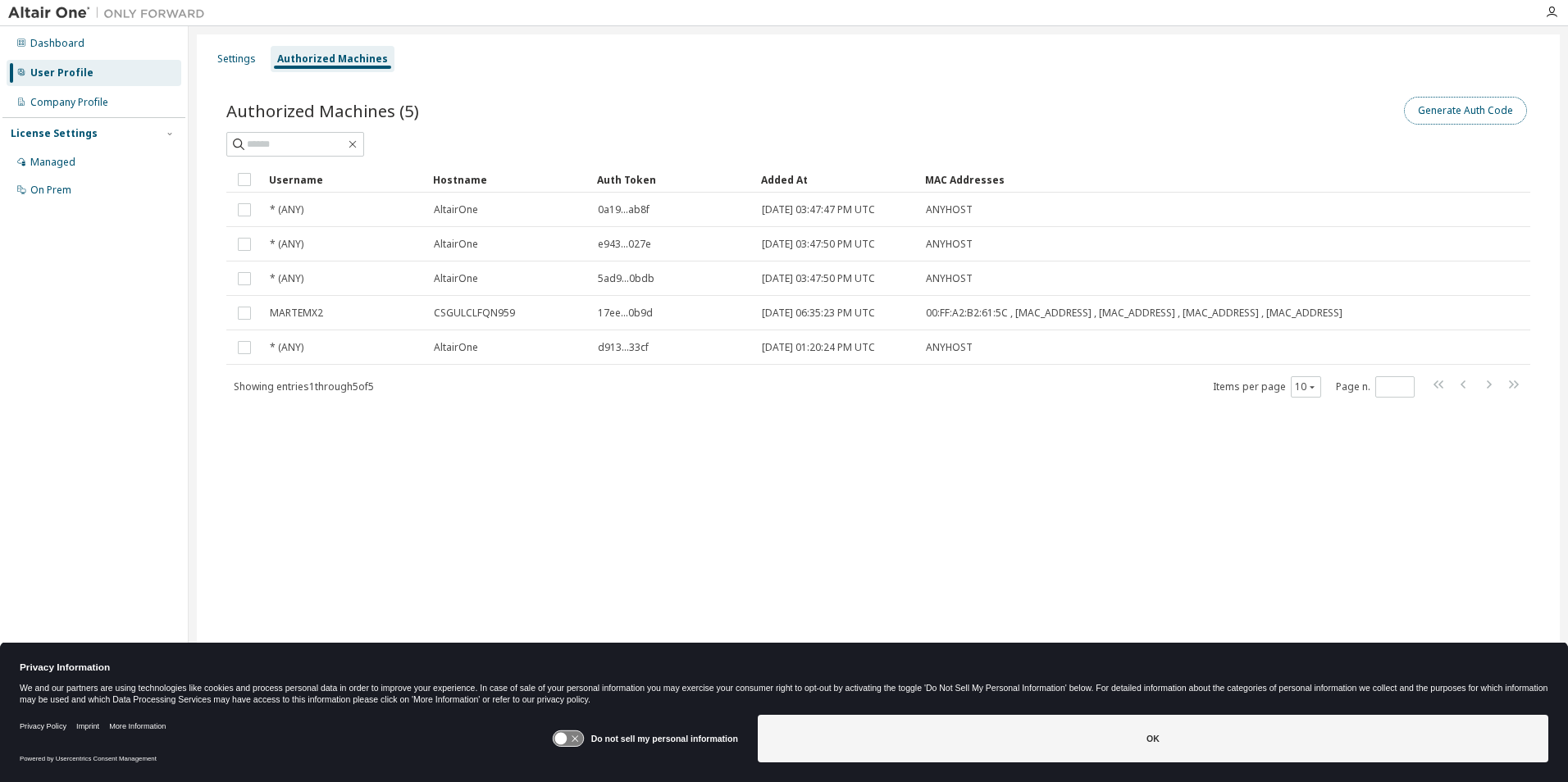
click at [1473, 113] on button "Generate Auth Code" at bounding box center [1466, 111] width 123 height 28
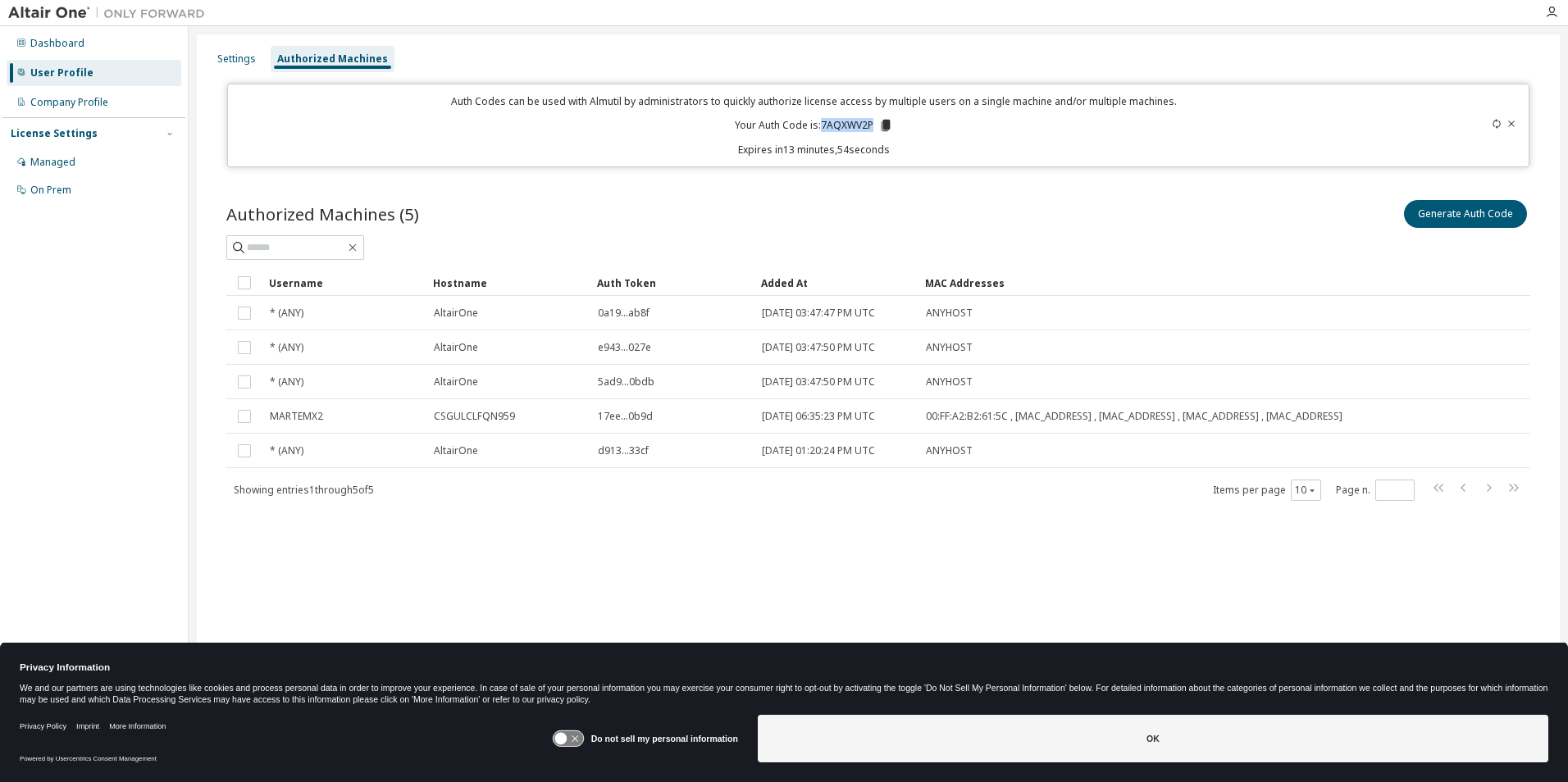
drag, startPoint x: 821, startPoint y: 123, endPoint x: 872, endPoint y: 121, distance: 51.0
click at [872, 121] on p "Your Auth Code is: 7AQXWV2P" at bounding box center [814, 125] width 158 height 15
drag, startPoint x: 872, startPoint y: 121, endPoint x: 862, endPoint y: 193, distance: 72.7
click at [862, 193] on div "Authorized Machines (5) Generate Auth Code Clear Load Save Save As Field Operat…" at bounding box center [878, 361] width 1344 height 367
click at [220, 57] on div "Settings" at bounding box center [236, 59] width 38 height 13
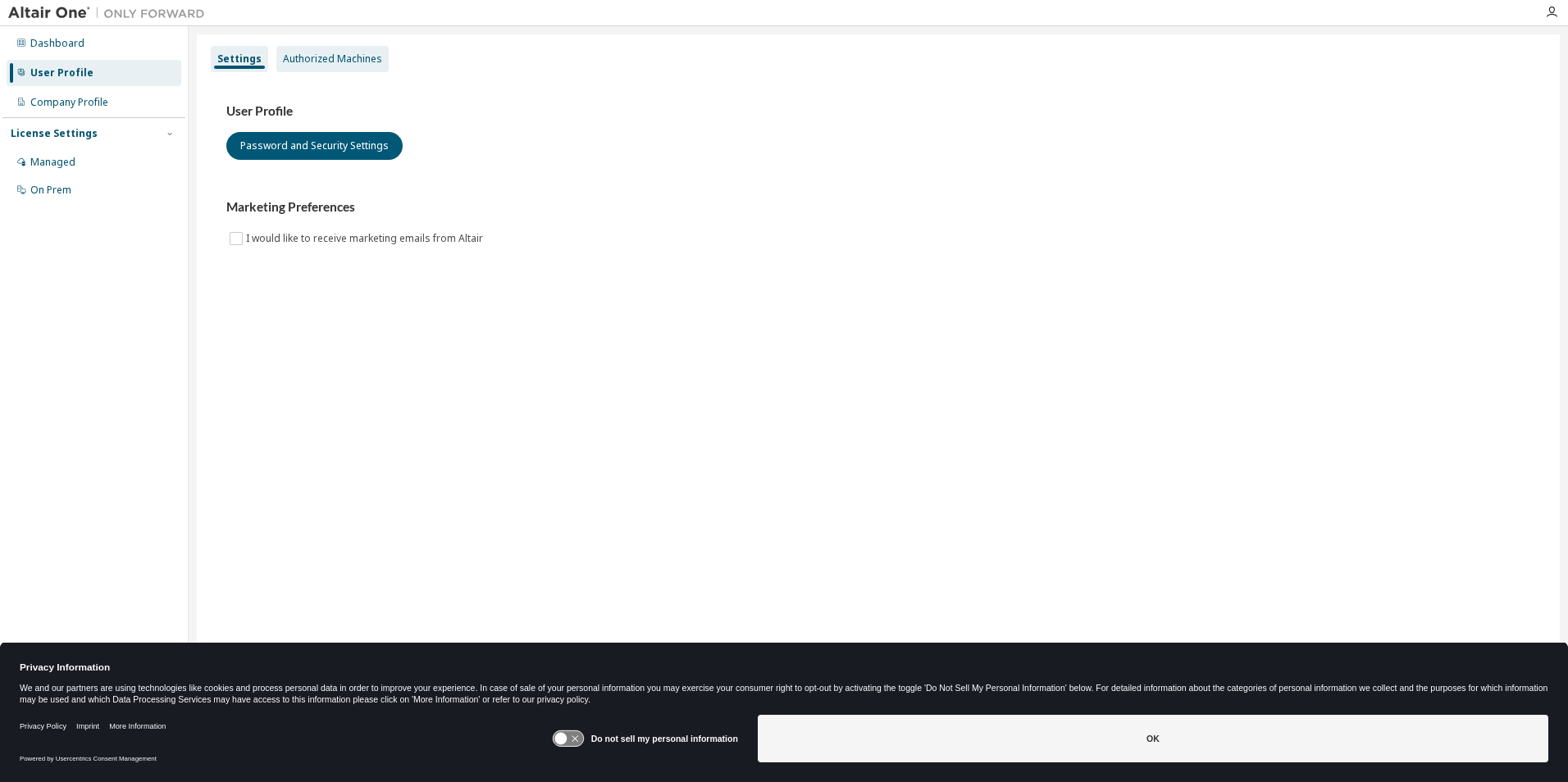
click at [299, 57] on div "Authorized Machines" at bounding box center [333, 59] width 99 height 13
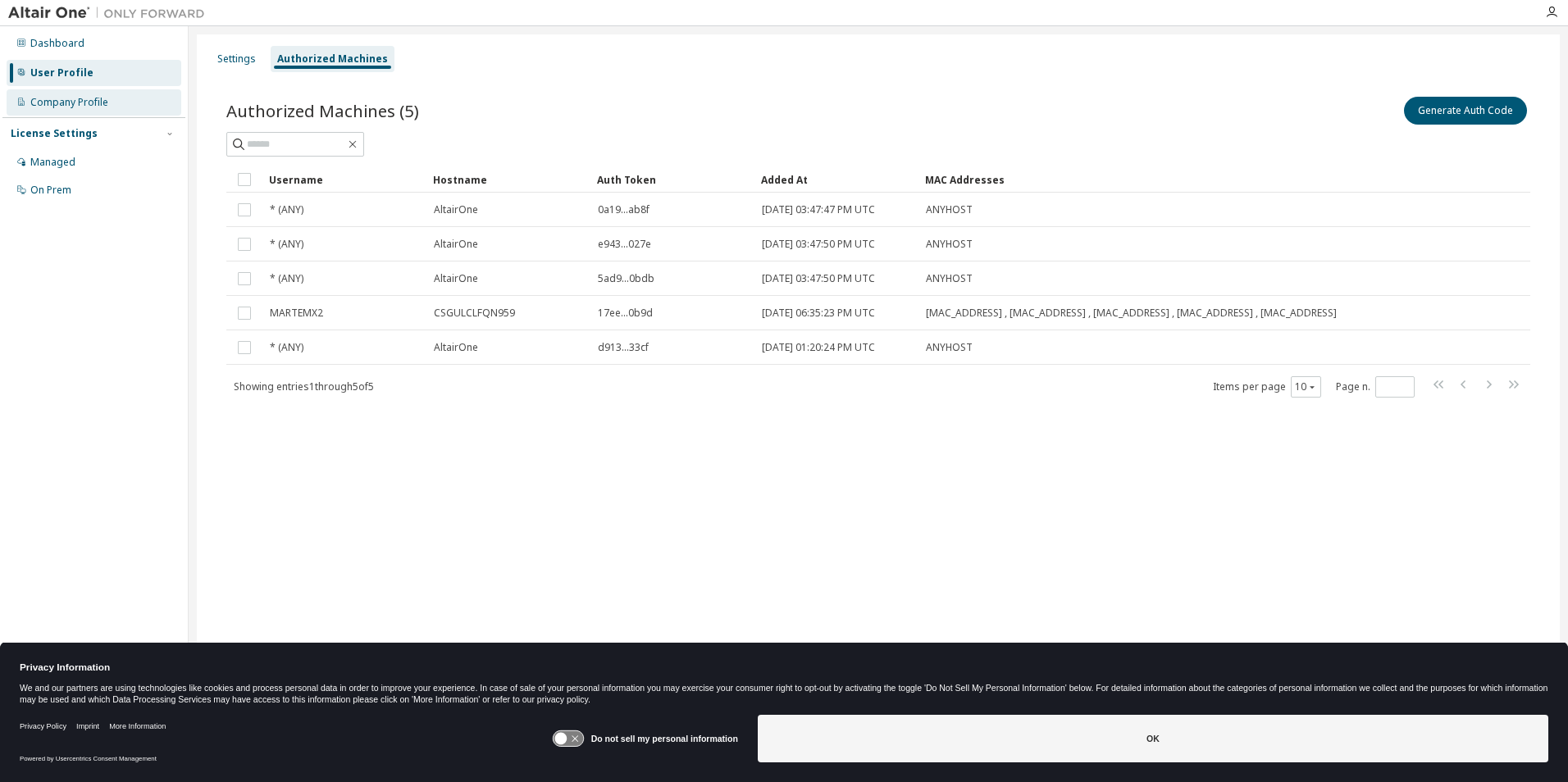
click at [50, 105] on div "Company Profile" at bounding box center [68, 103] width 78 height 13
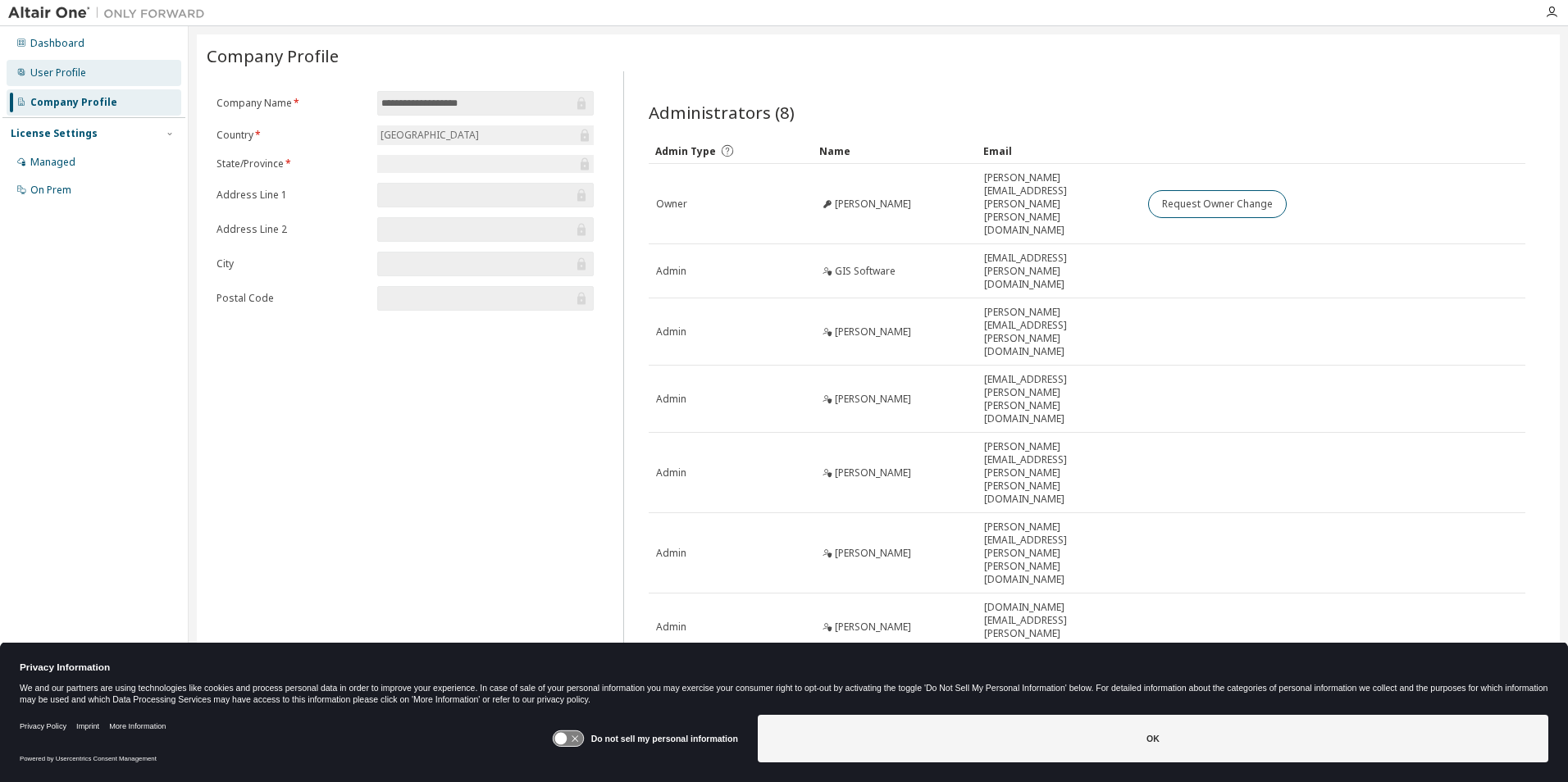
click at [53, 70] on div "User Profile" at bounding box center [58, 73] width 56 height 13
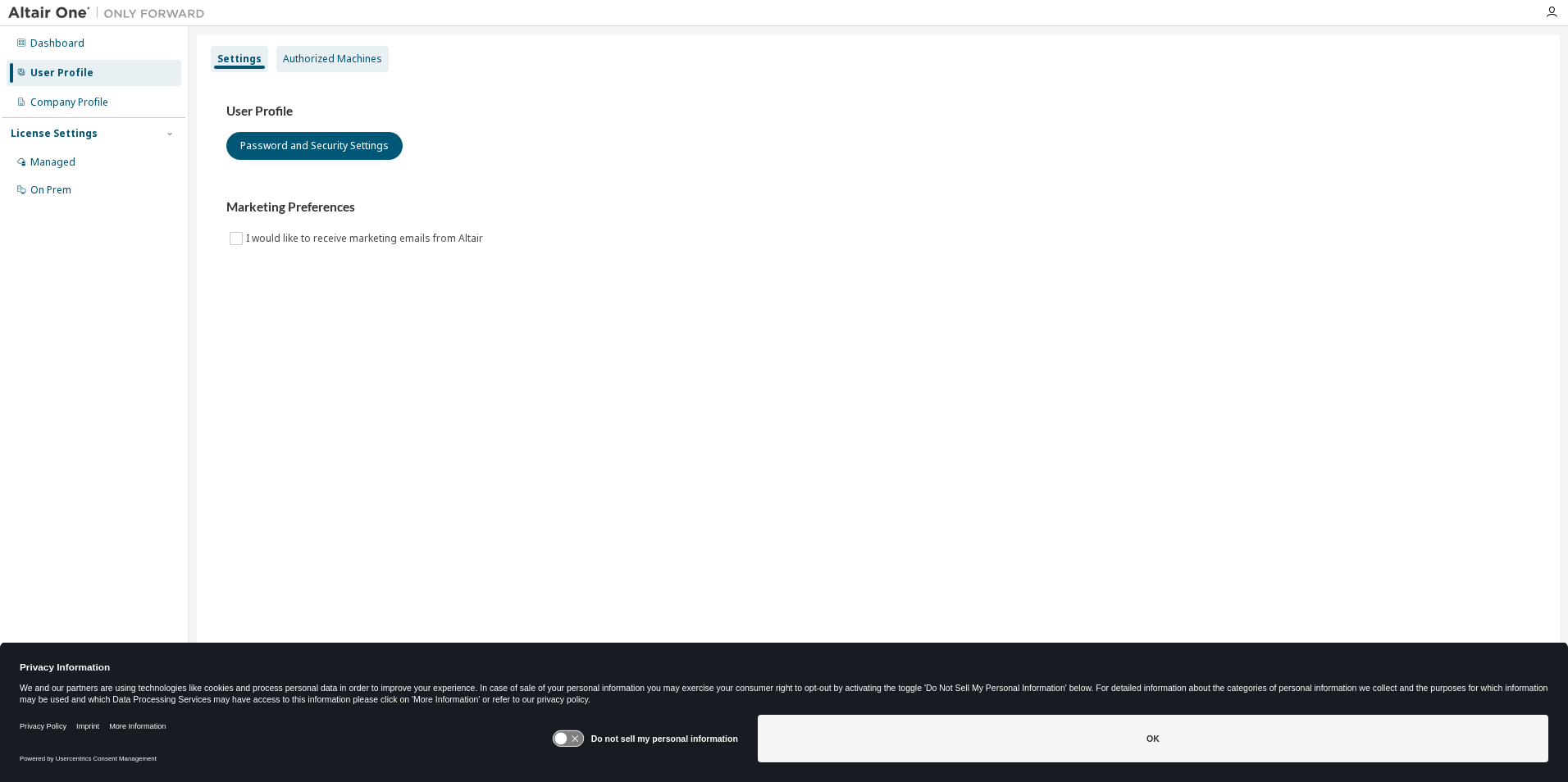
click at [309, 53] on div "Authorized Machines" at bounding box center [333, 59] width 99 height 13
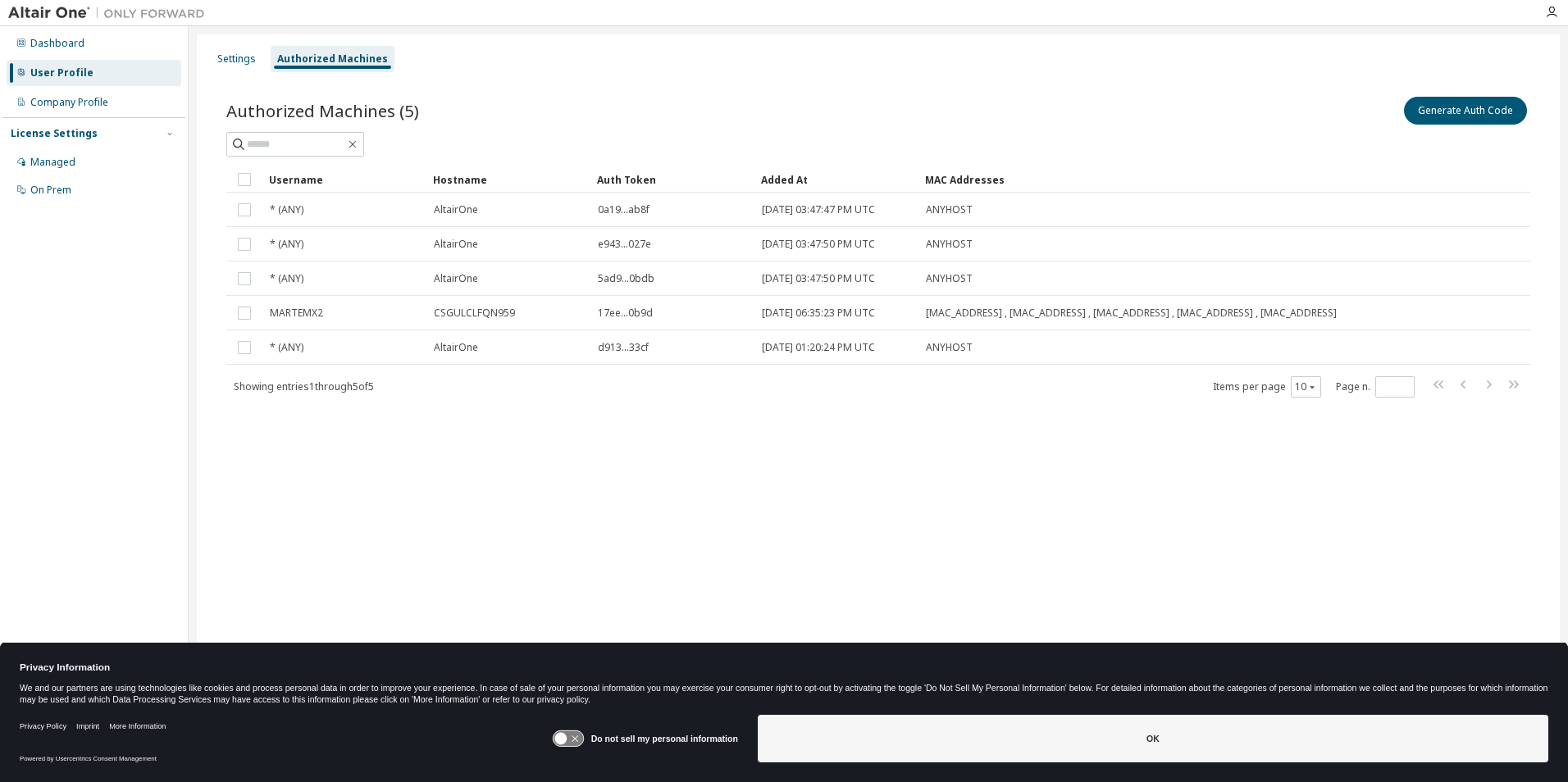
click at [645, 533] on div "Settings Authorized Machines Authorized Machines (5) Generate Auth Code Clear L…" at bounding box center [878, 380] width 1363 height 692
click at [56, 107] on div "Company Profile" at bounding box center [68, 103] width 78 height 13
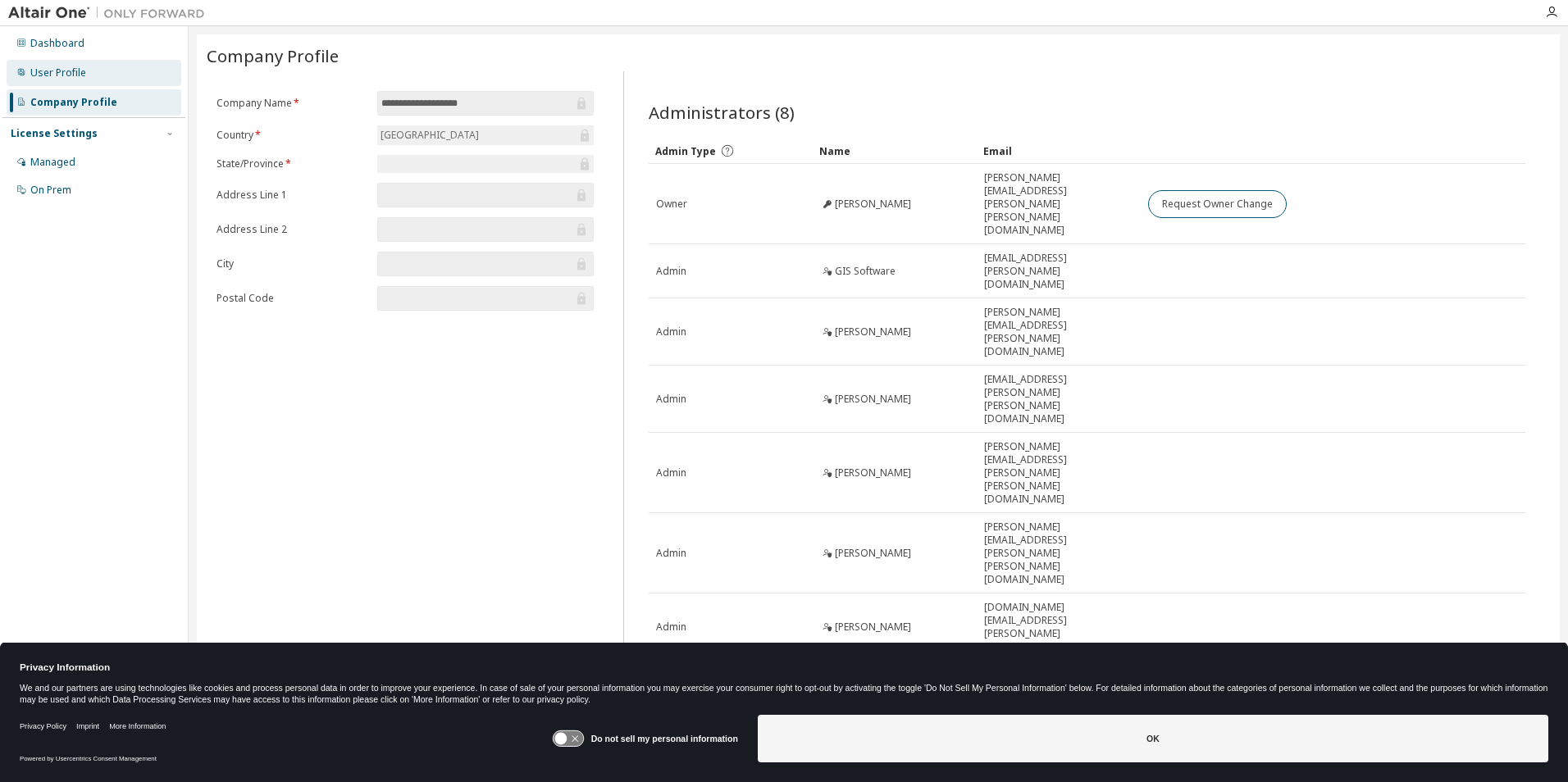
click at [60, 78] on div "User Profile" at bounding box center [58, 73] width 56 height 13
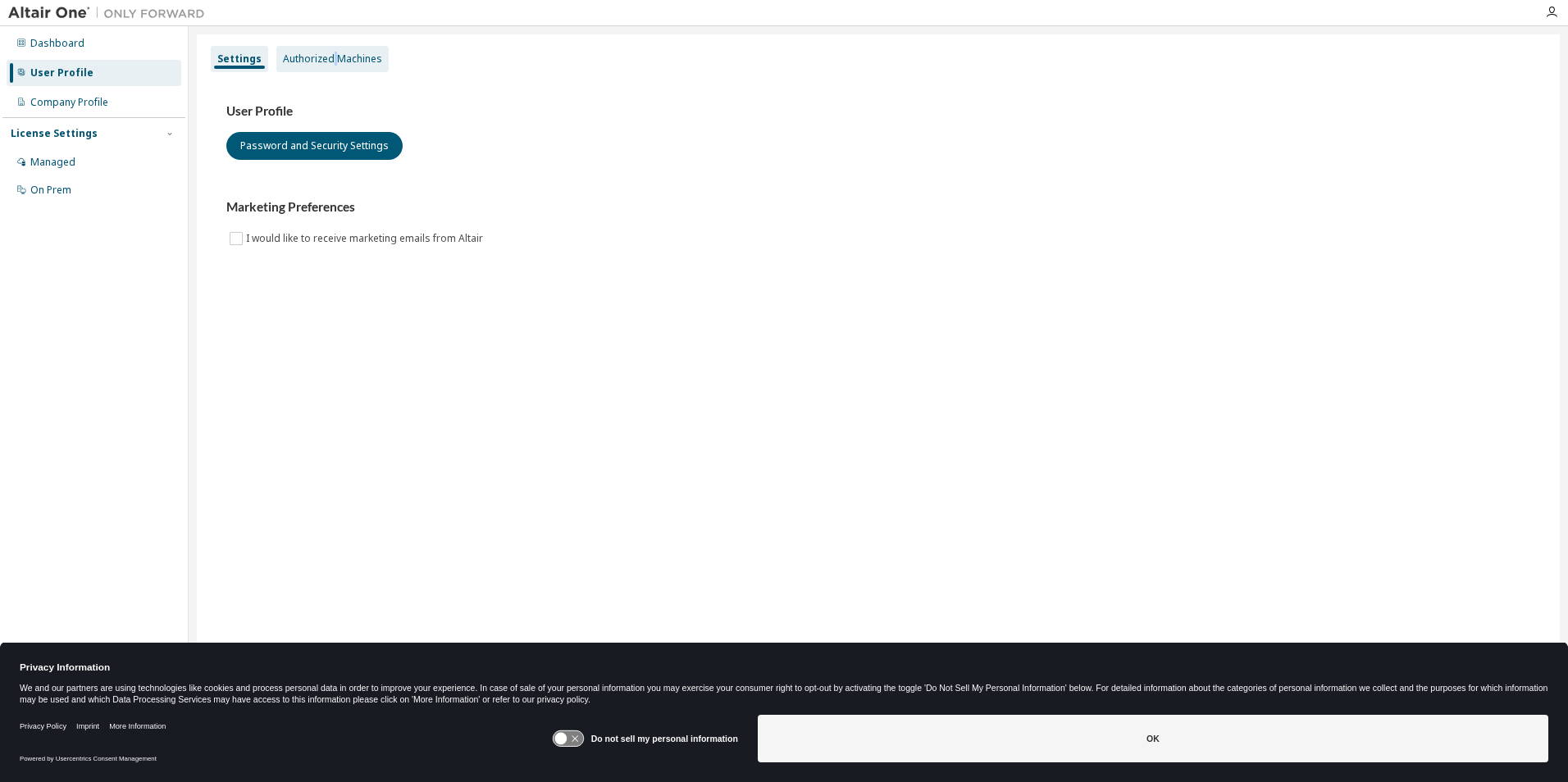
click at [332, 65] on div "Authorized Machines" at bounding box center [333, 59] width 112 height 26
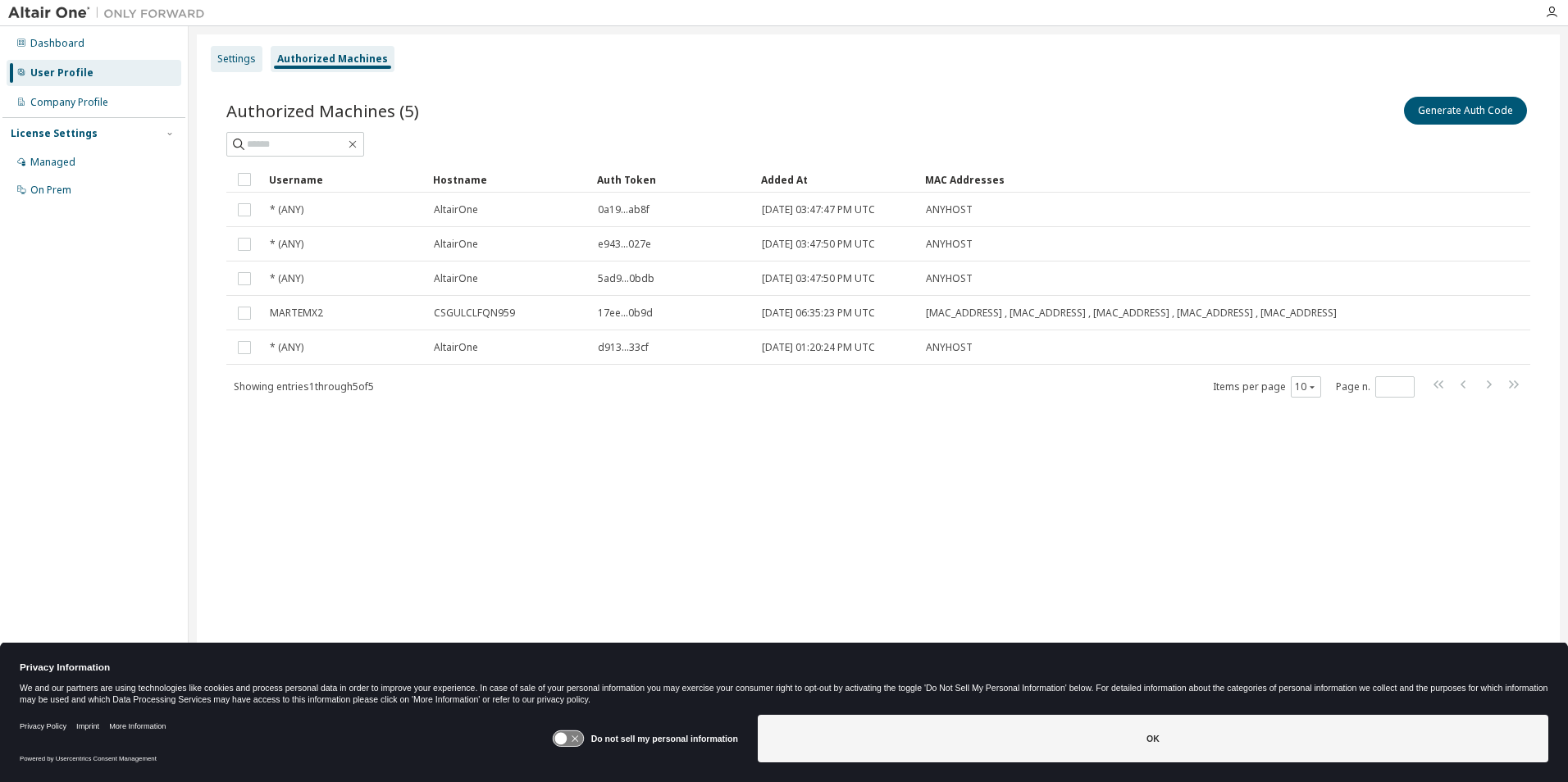
click at [248, 60] on div "Settings" at bounding box center [236, 59] width 38 height 13
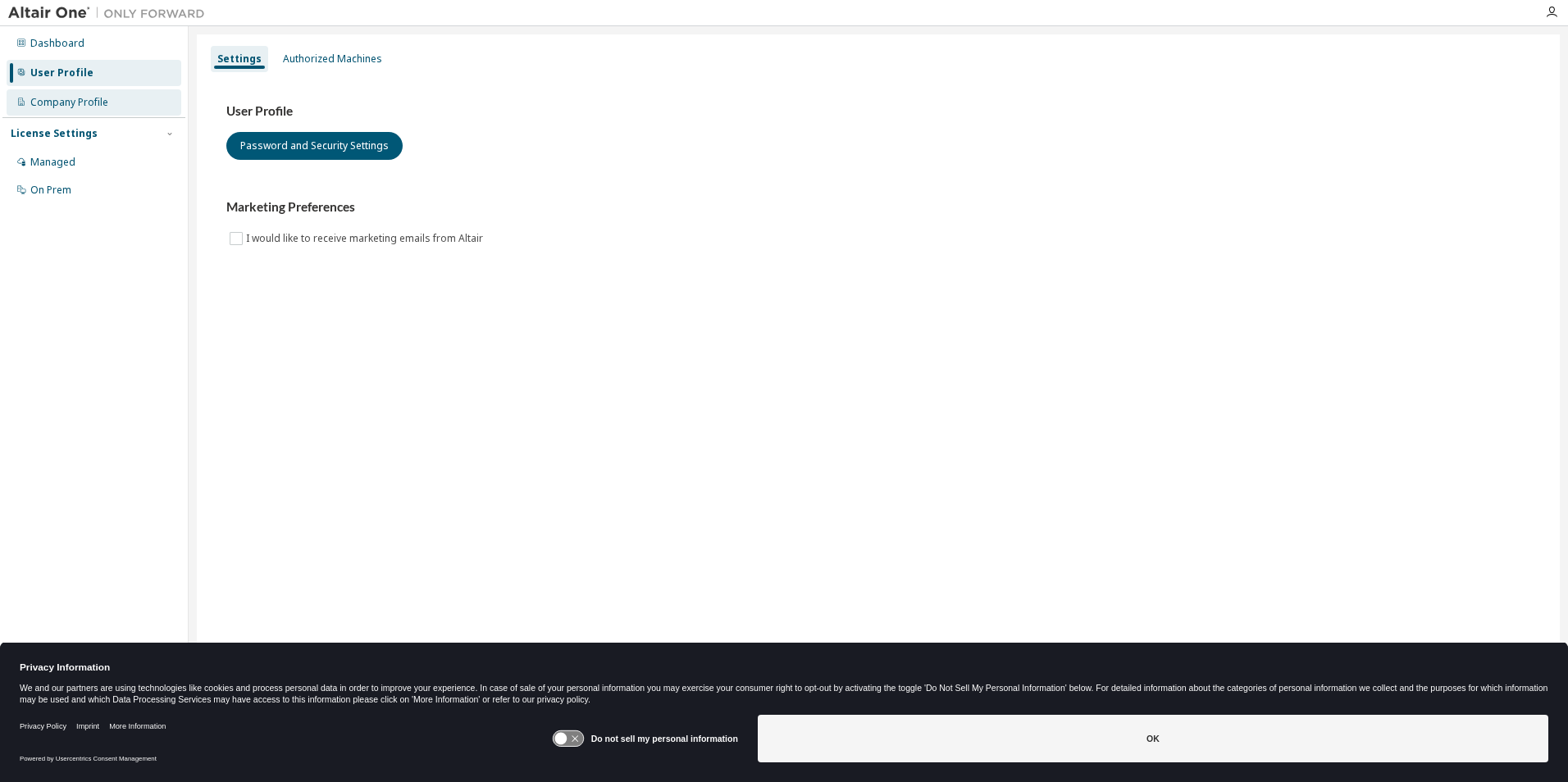
click at [101, 100] on div "Company Profile" at bounding box center [68, 103] width 78 height 13
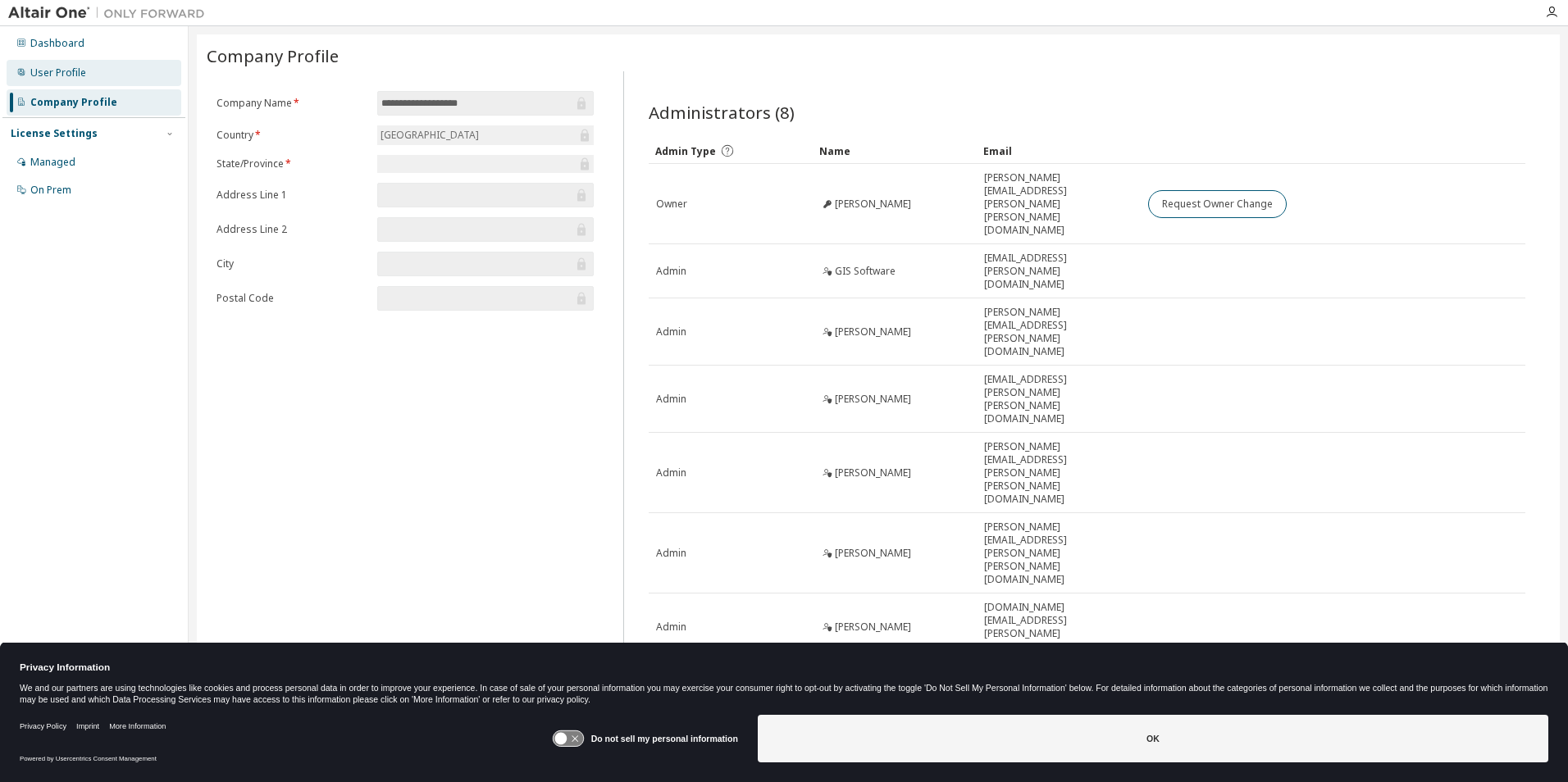
click at [88, 74] on div "User Profile" at bounding box center [93, 73] width 175 height 26
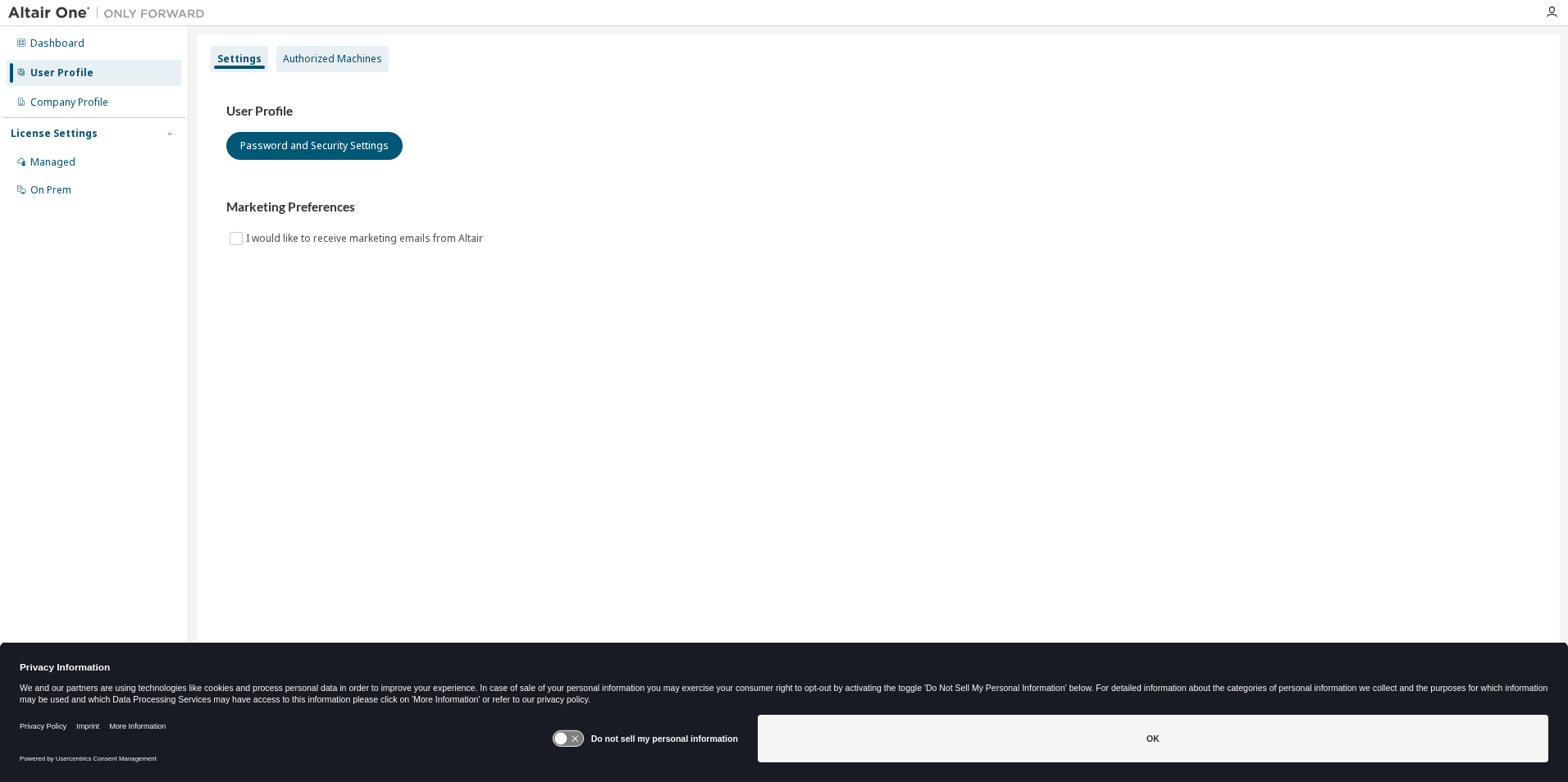
click at [319, 56] on div "Authorized Machines" at bounding box center [333, 59] width 99 height 13
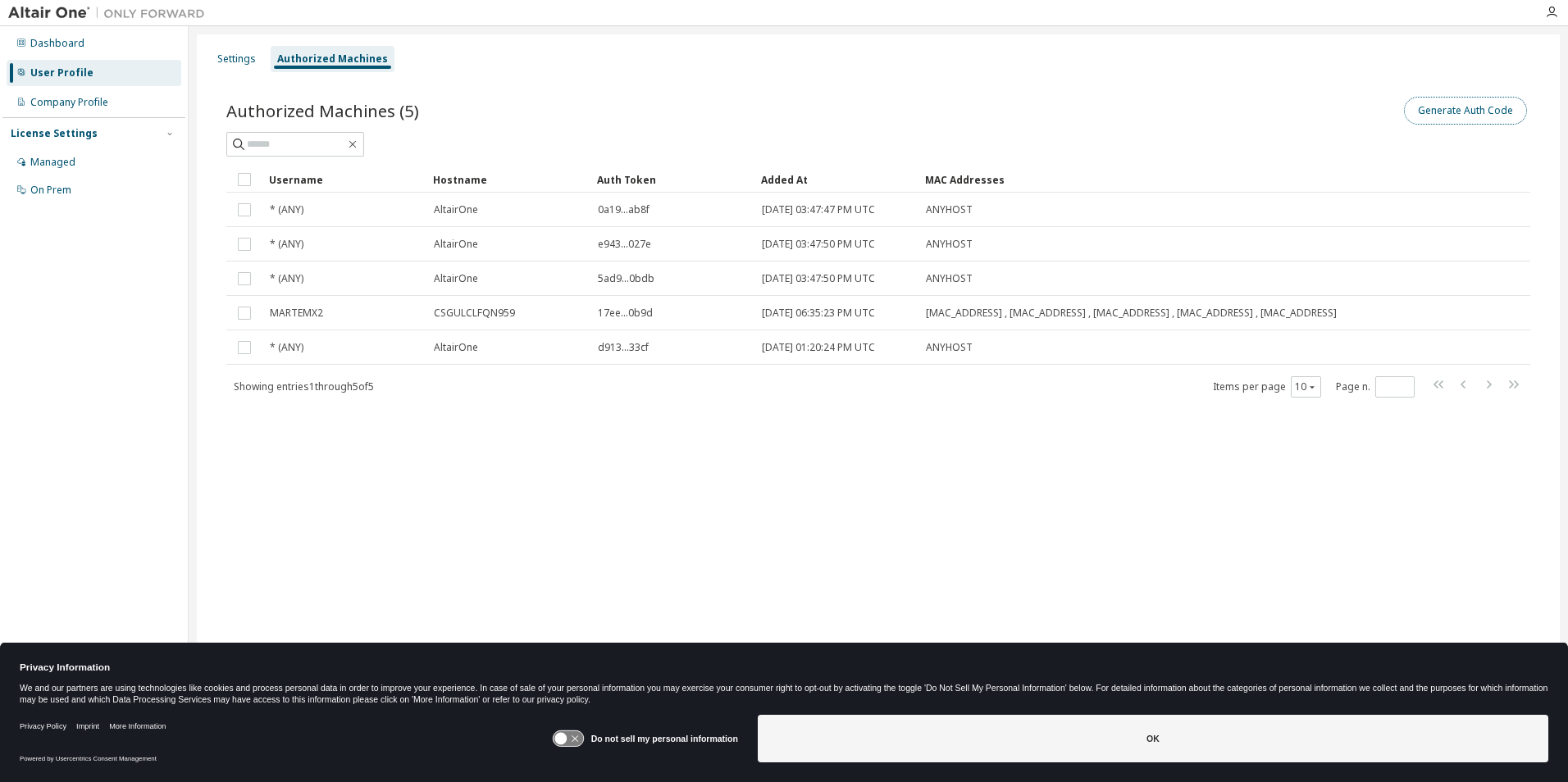
click at [1471, 108] on button "Generate Auth Code" at bounding box center [1466, 111] width 123 height 28
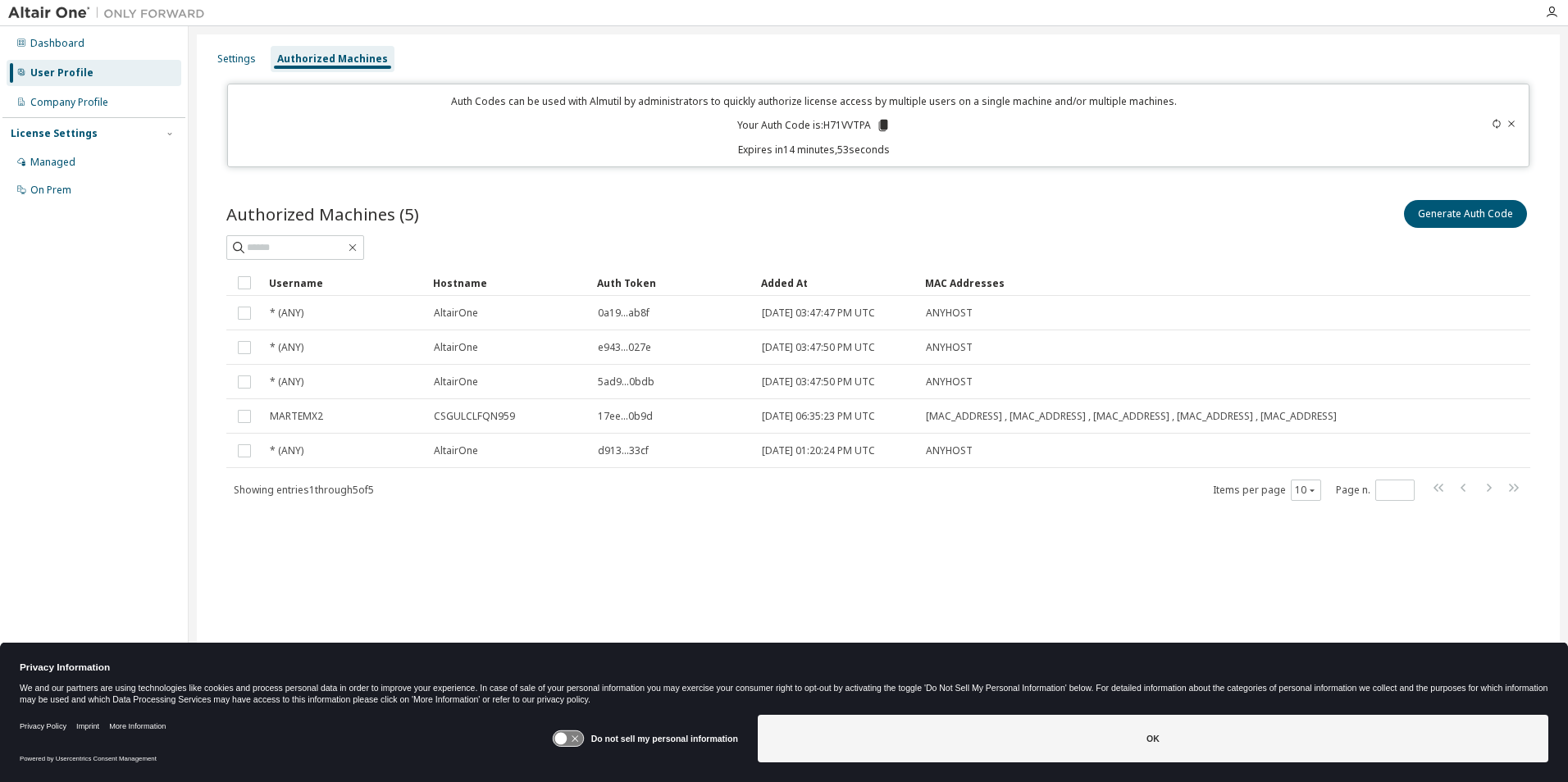
click at [883, 123] on icon at bounding box center [884, 125] width 9 height 11
click at [1555, 9] on icon "button" at bounding box center [1552, 12] width 13 height 13
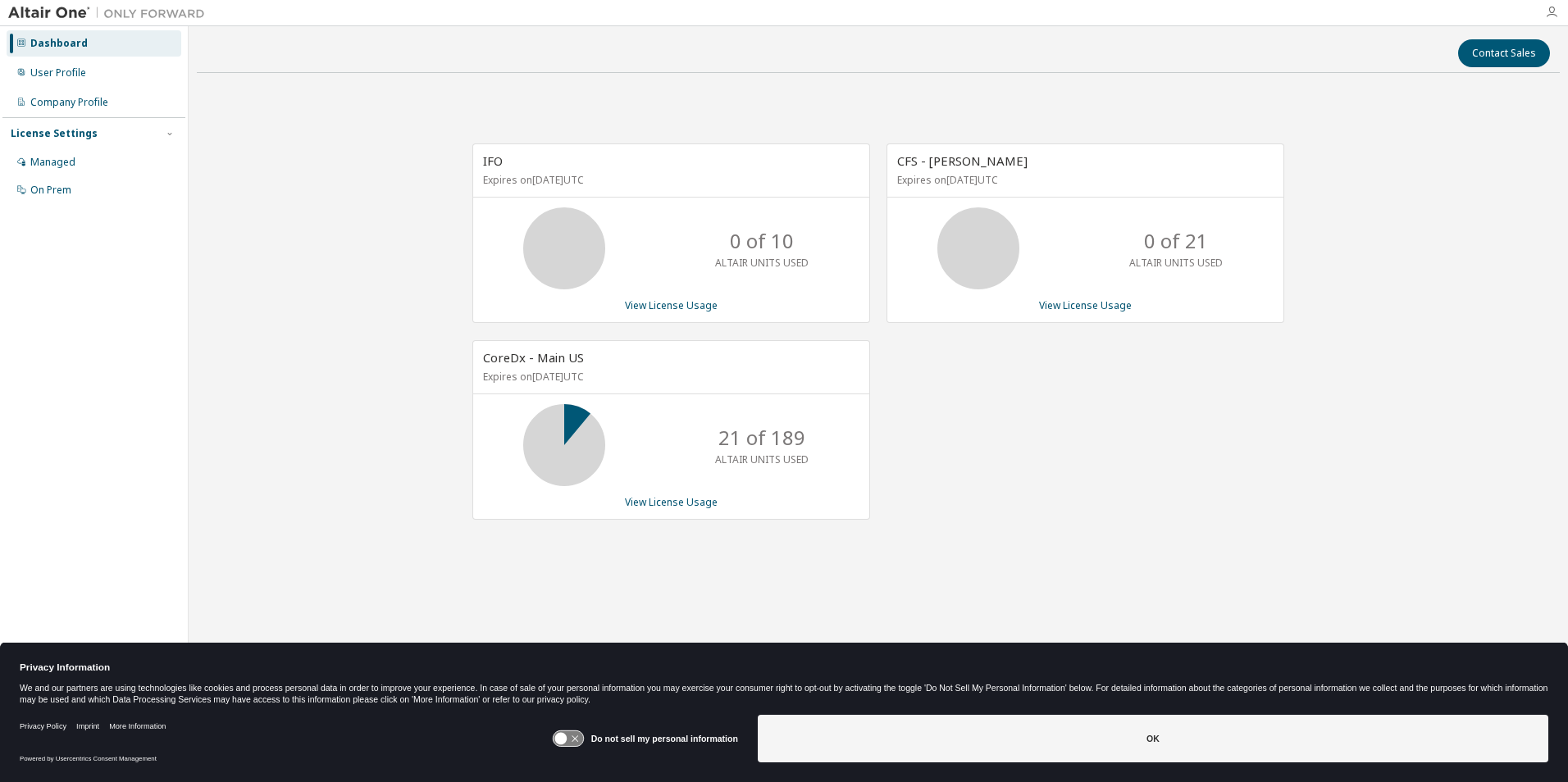
click at [1548, 10] on icon "button" at bounding box center [1552, 12] width 13 height 13
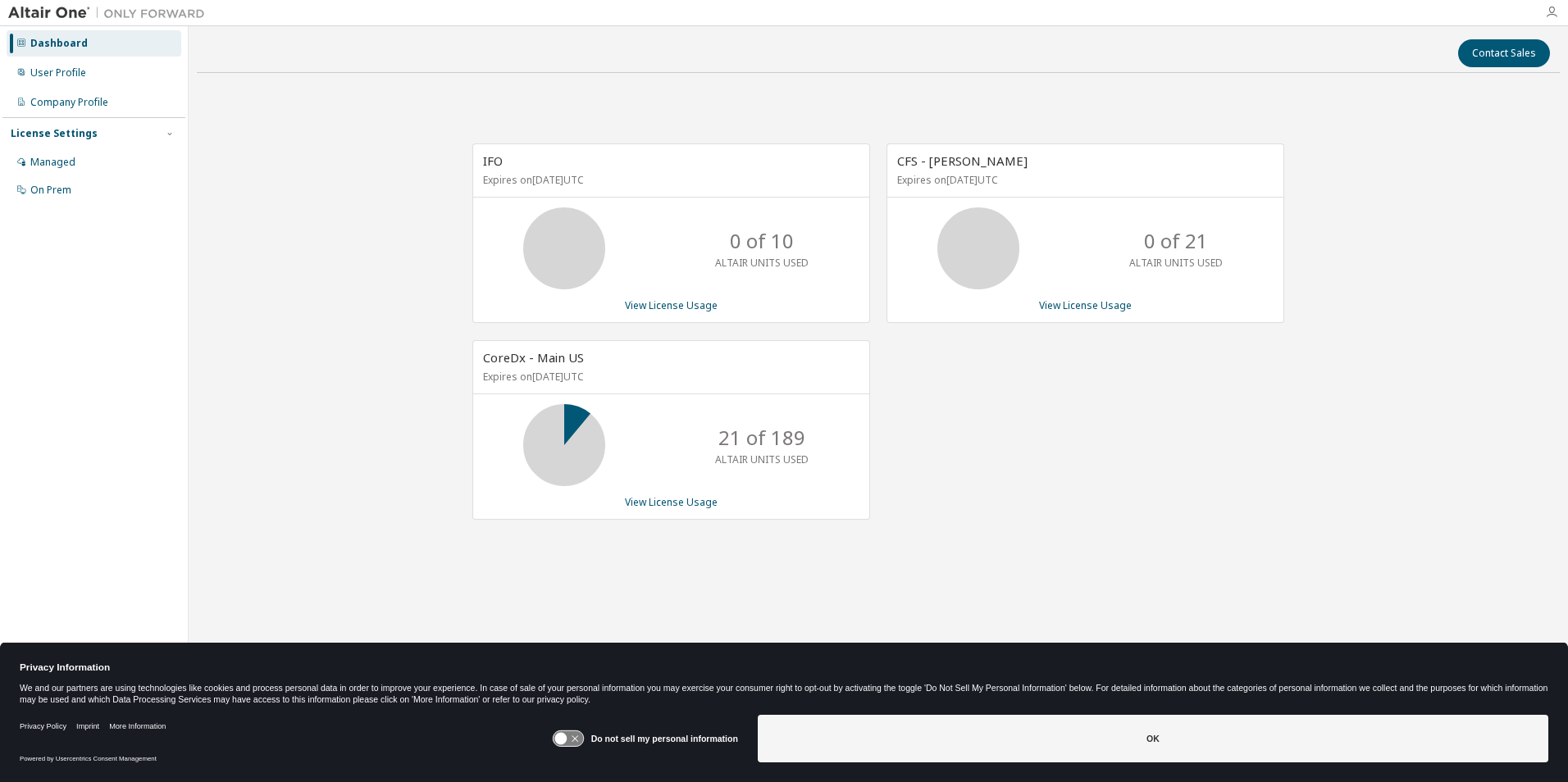
click at [1551, 13] on icon "button" at bounding box center [1552, 12] width 13 height 13
